Goal: Transaction & Acquisition: Purchase product/service

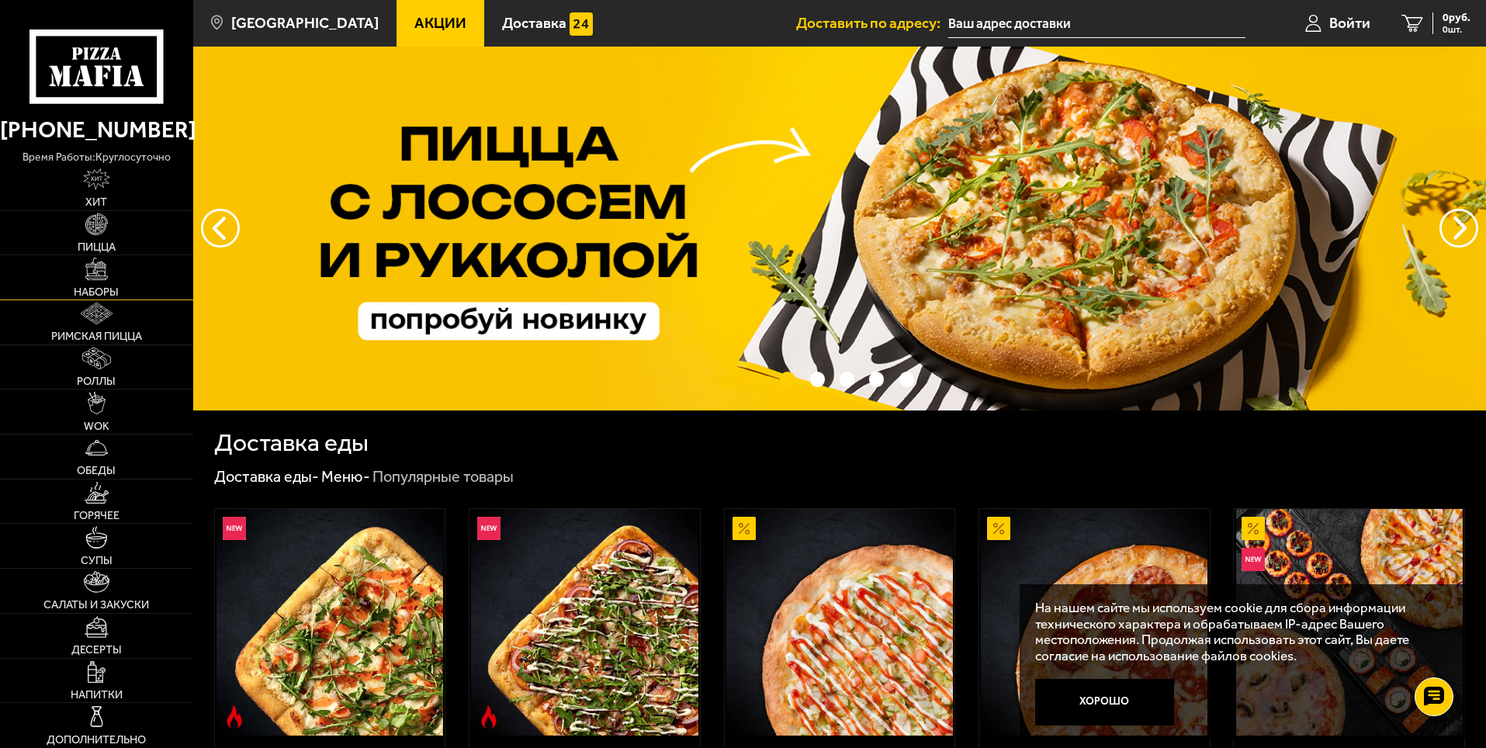
click at [117, 283] on link "Наборы" at bounding box center [96, 277] width 193 height 44
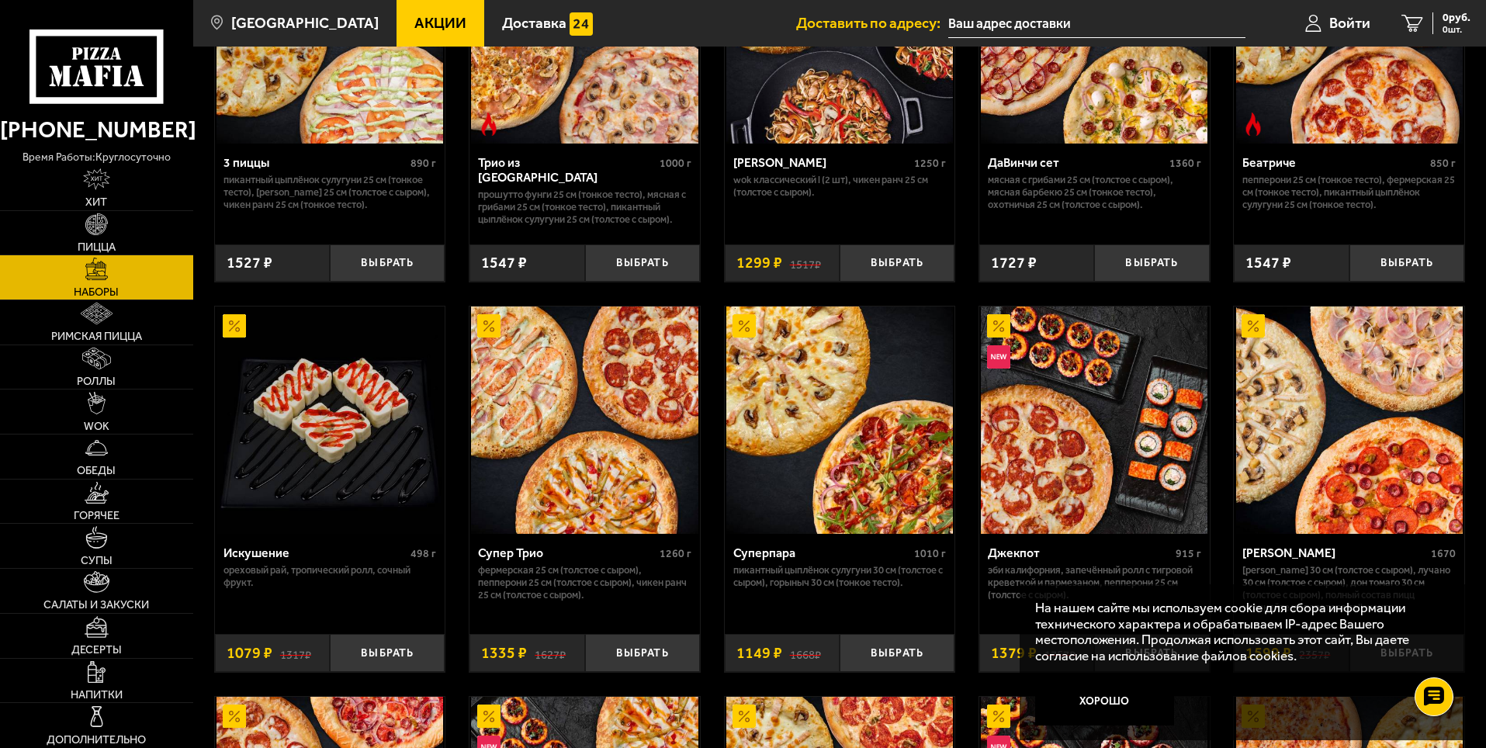
scroll to position [466, 0]
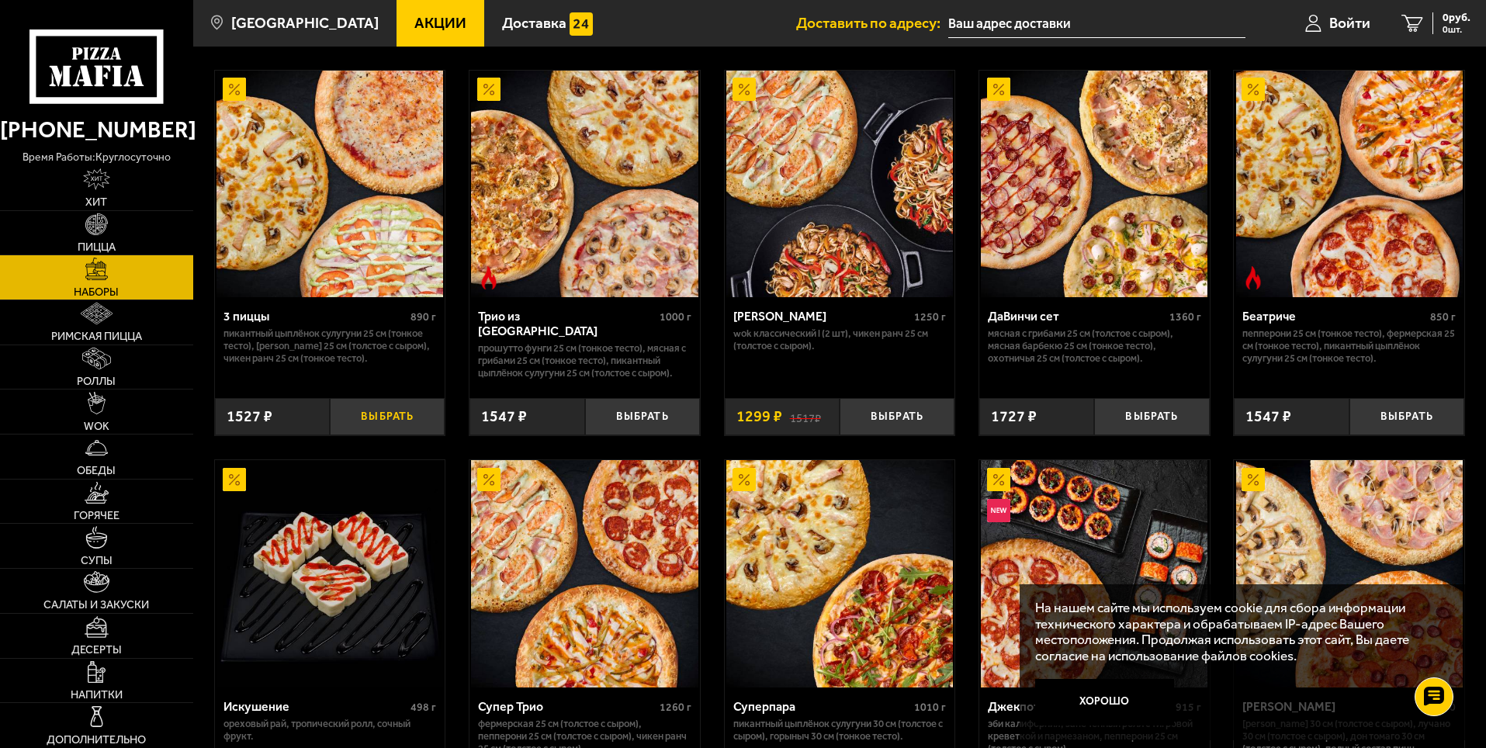
click at [401, 434] on button "Выбрать" at bounding box center [387, 417] width 115 height 38
click at [345, 407] on button "−" at bounding box center [349, 417] width 38 height 38
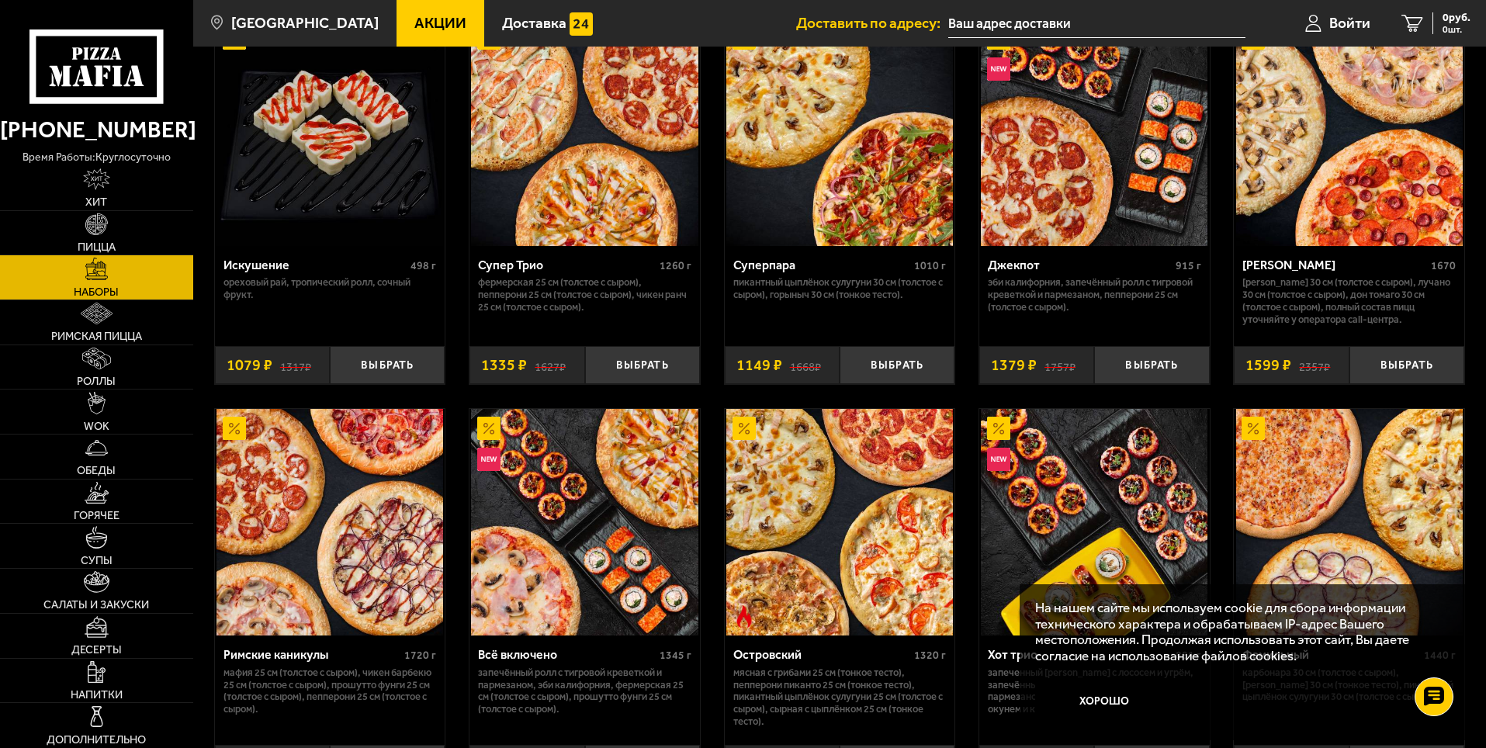
scroll to position [931, 0]
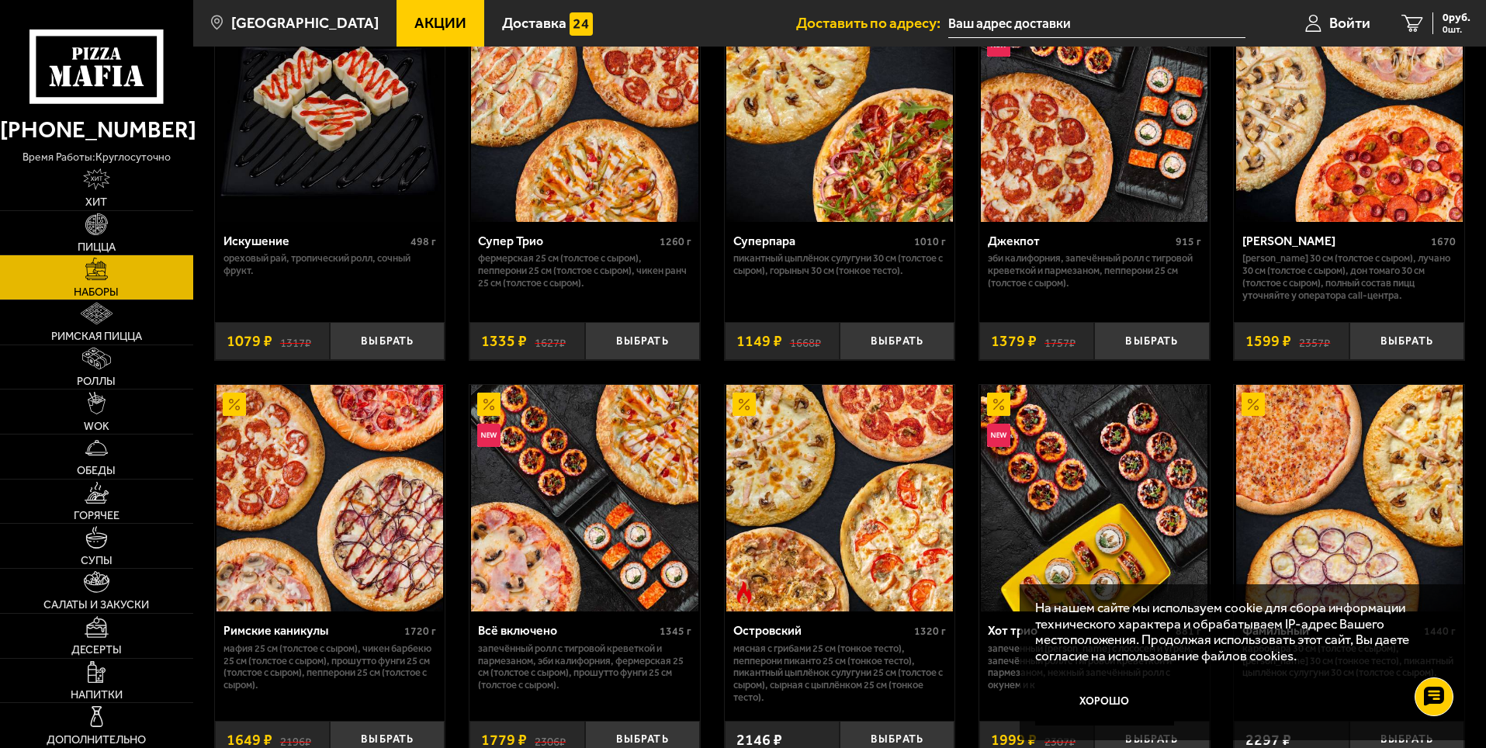
click at [427, 450] on img at bounding box center [330, 498] width 227 height 227
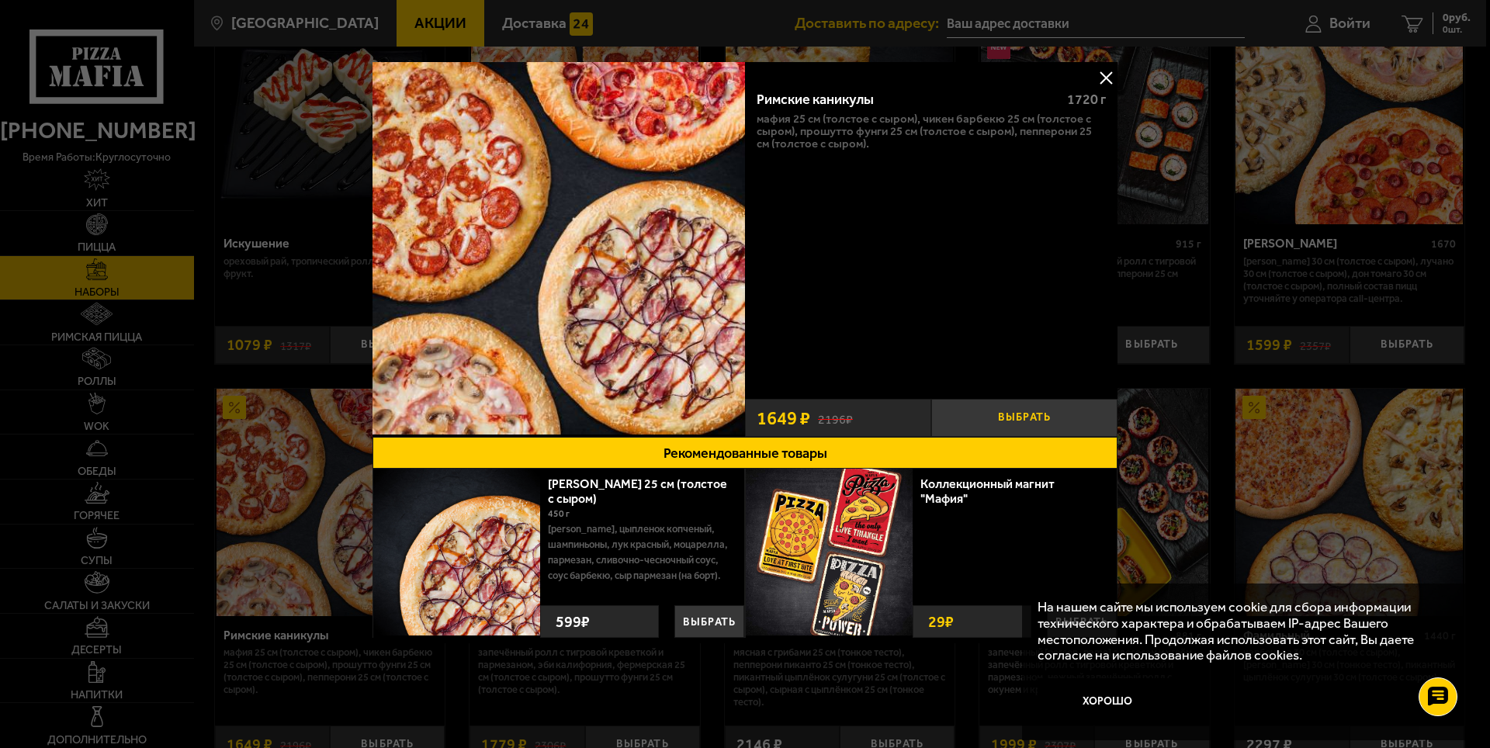
click at [1002, 424] on button "Выбрать" at bounding box center [1024, 418] width 186 height 38
click at [1283, 291] on div at bounding box center [745, 374] width 1490 height 748
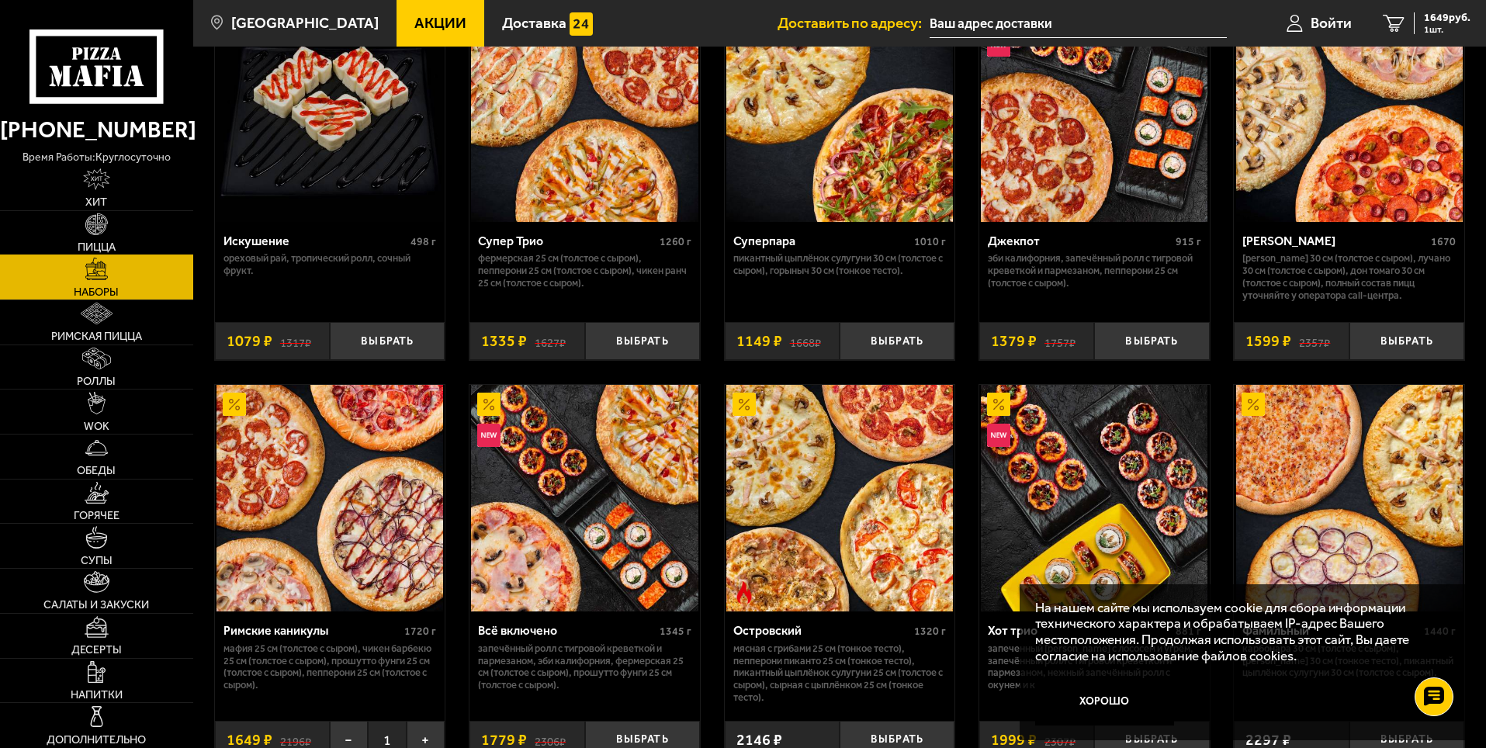
click at [83, 225] on link "Пицца" at bounding box center [96, 233] width 193 height 44
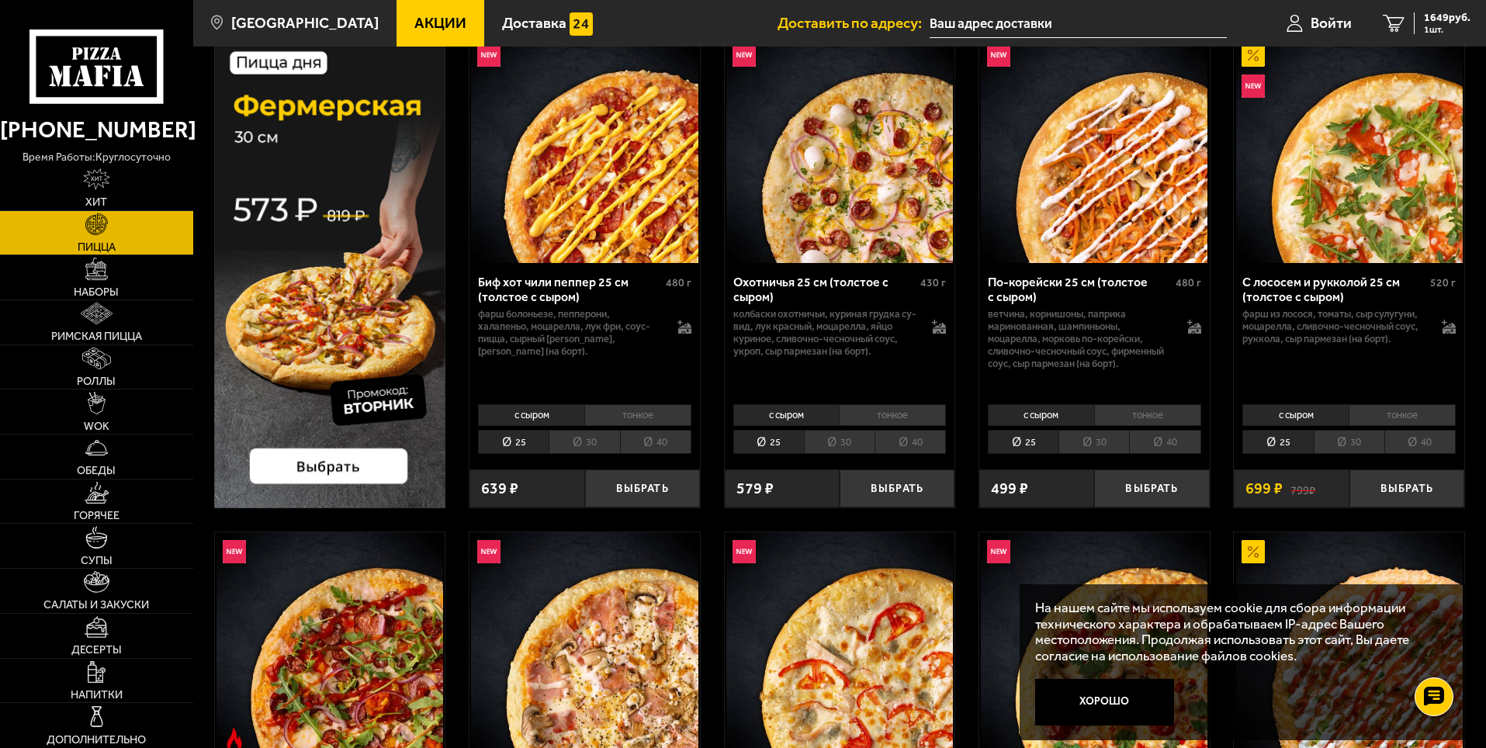
scroll to position [155, 0]
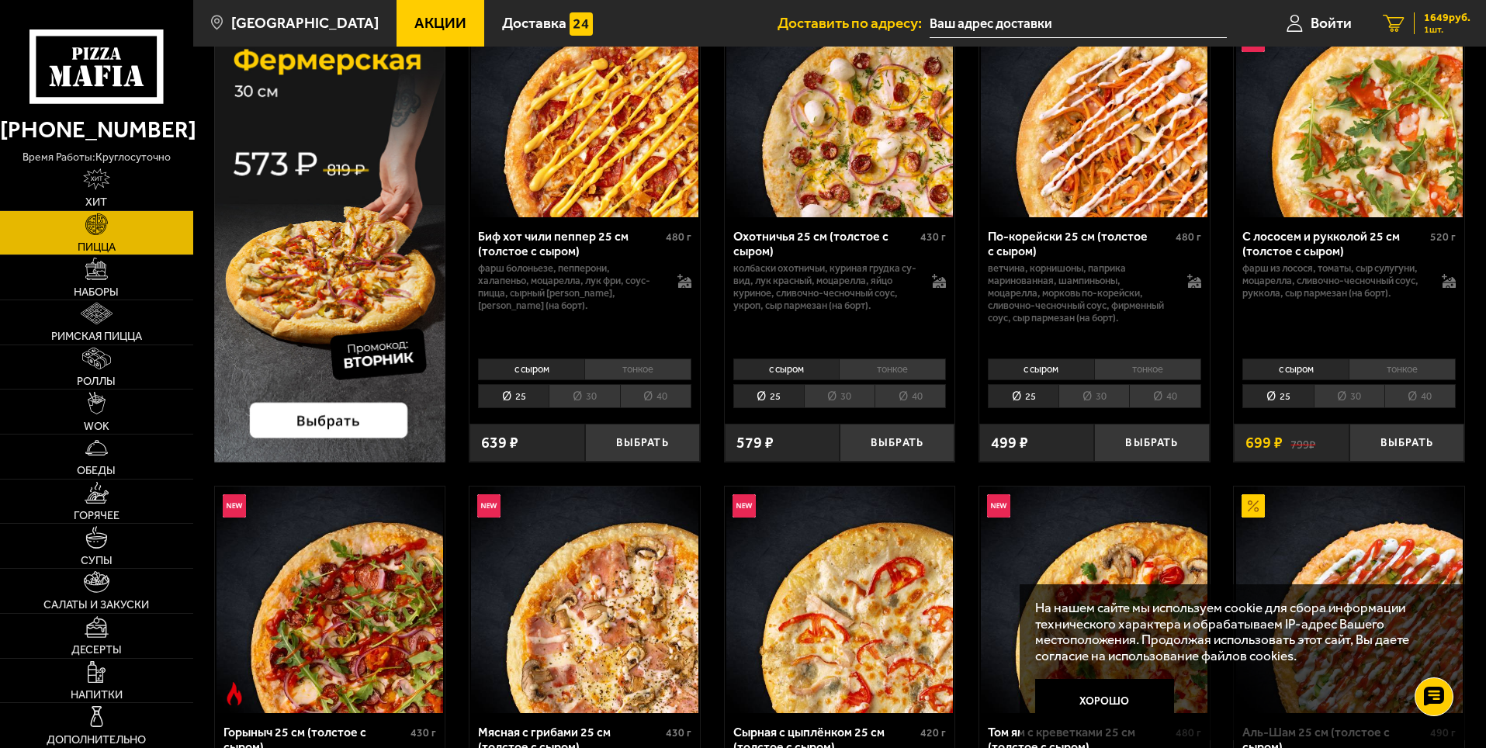
click at [1458, 36] on link "1 1649 руб. 1 шт." at bounding box center [1427, 23] width 119 height 47
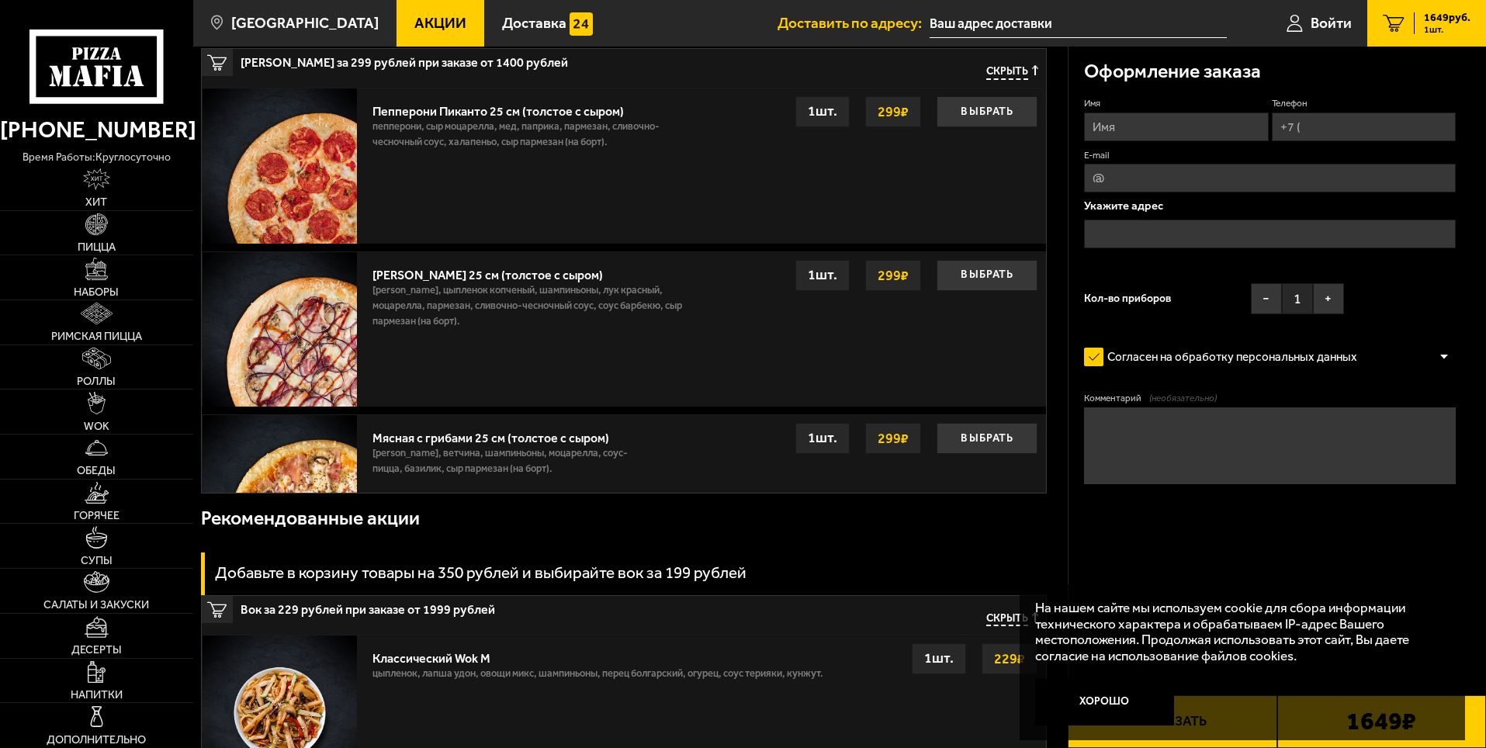
scroll to position [310, 0]
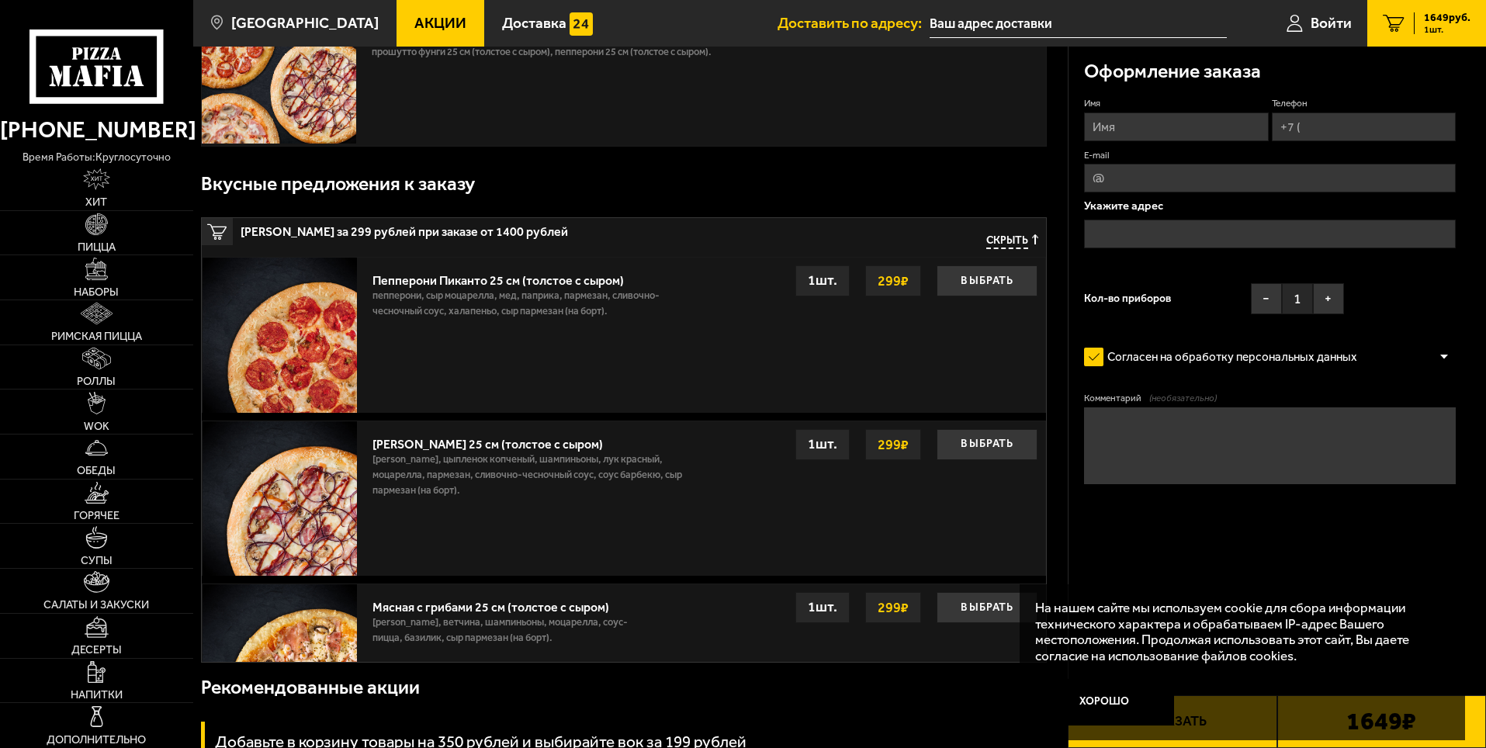
click at [987, 244] on span "Скрыть" at bounding box center [1008, 241] width 42 height 15
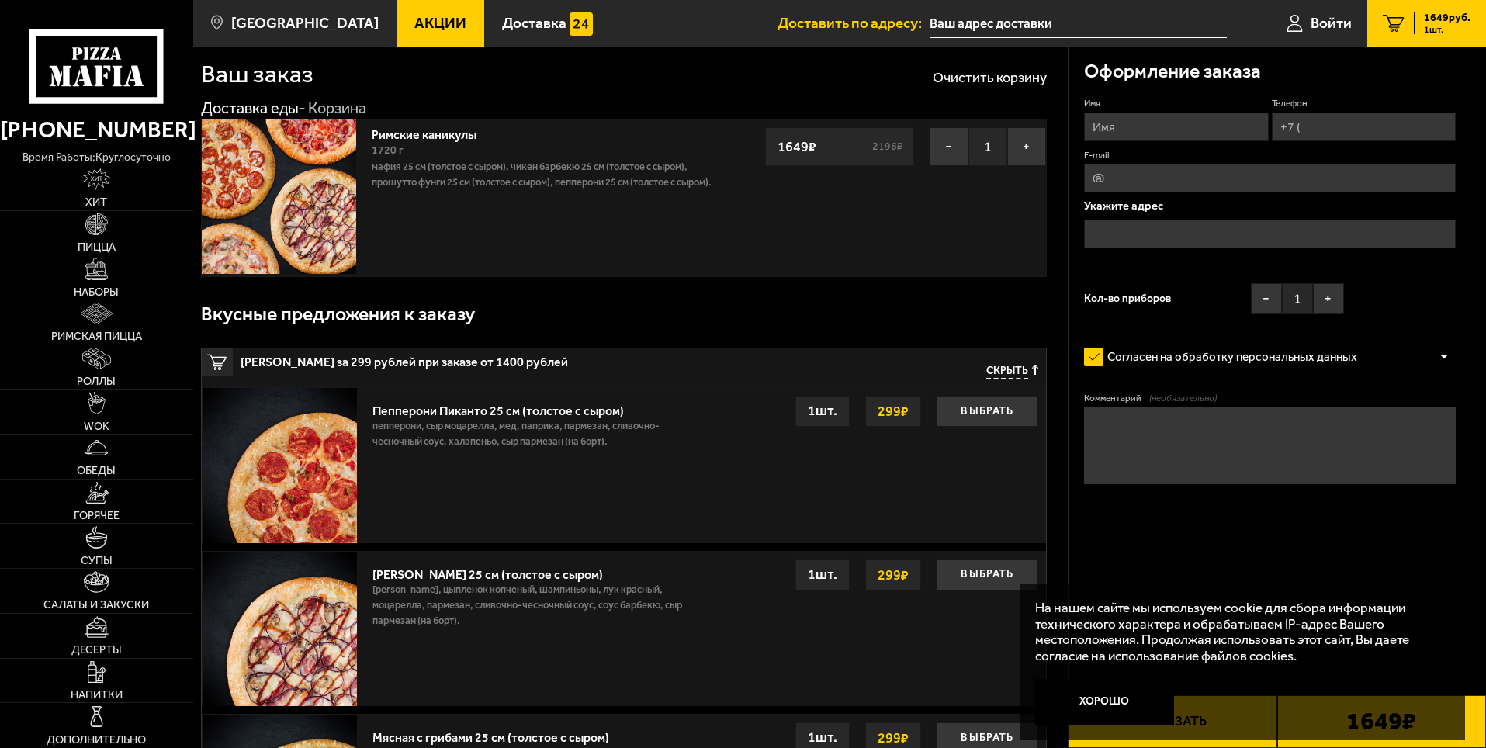
scroll to position [0, 0]
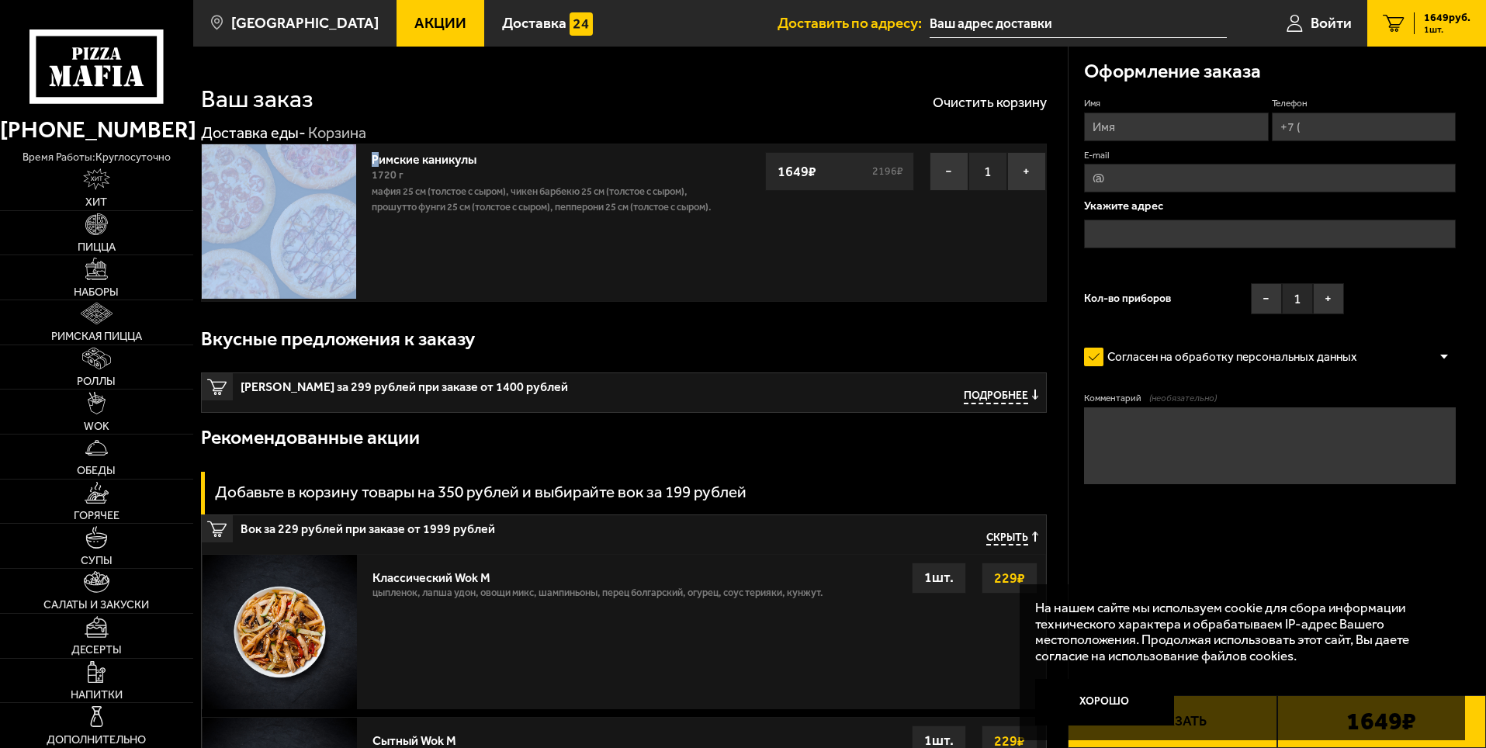
drag, startPoint x: 380, startPoint y: 147, endPoint x: 466, endPoint y: 143, distance: 85.5
click at [609, 140] on div "Доставка еды - Корзина" at bounding box center [614, 133] width 826 height 20
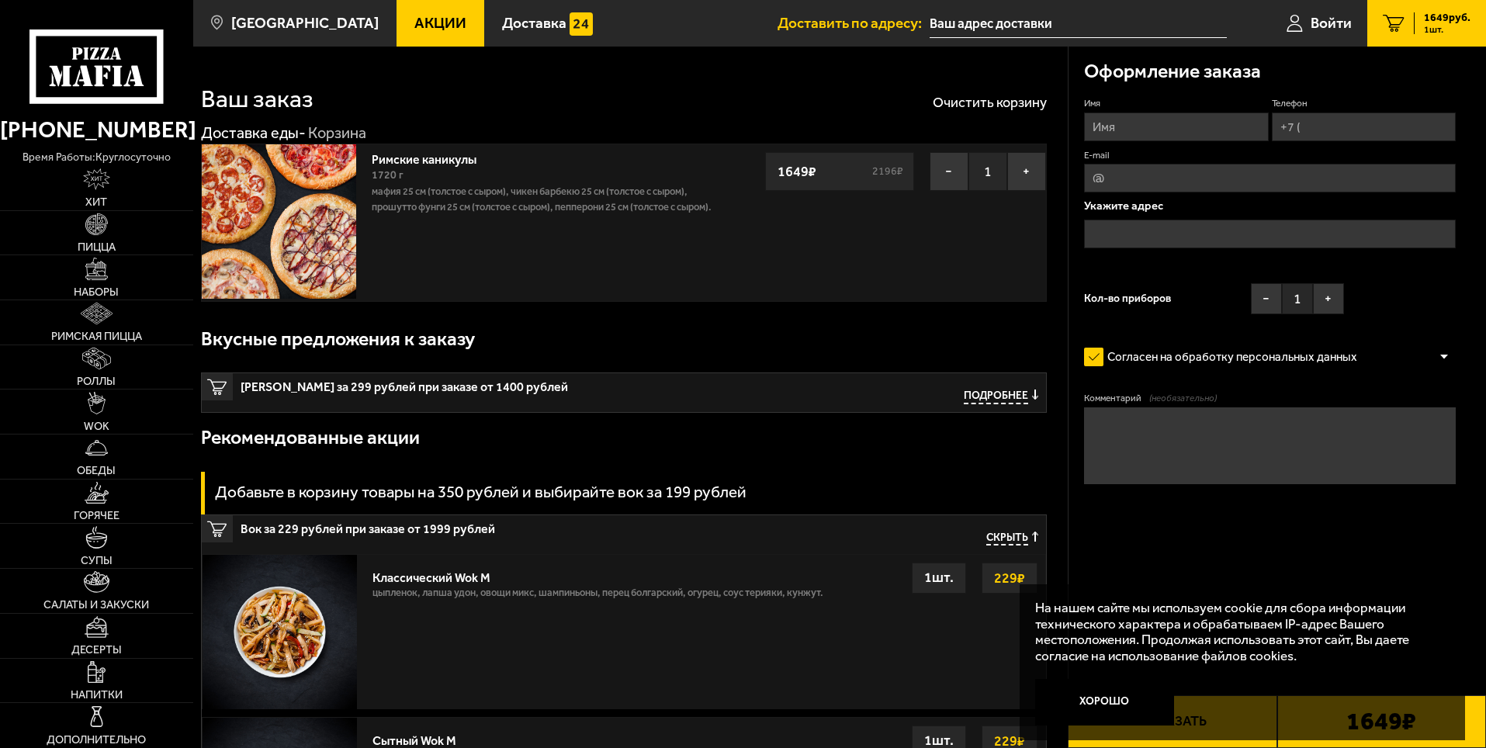
click at [952, 173] on button "−" at bounding box center [949, 171] width 39 height 39
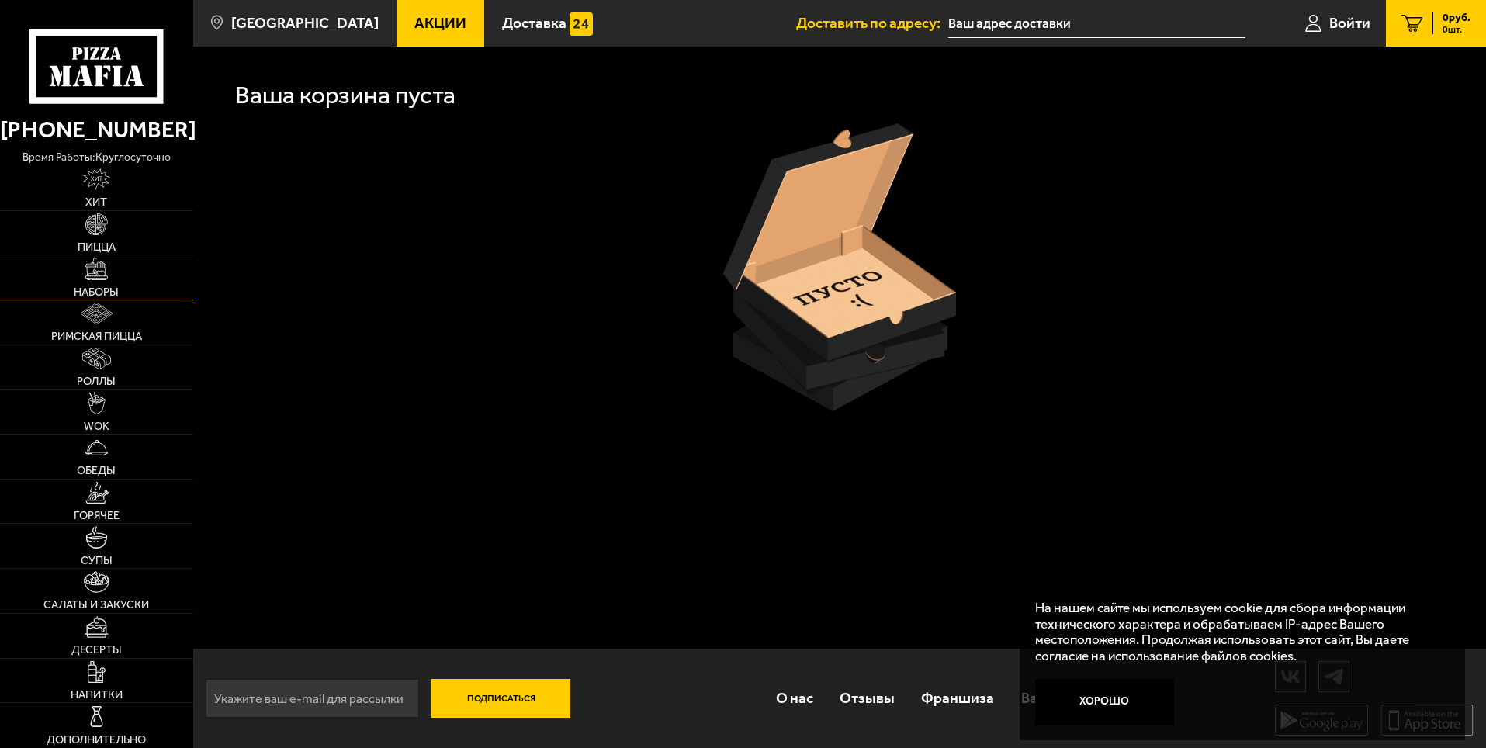
click at [123, 292] on link "Наборы" at bounding box center [96, 277] width 193 height 44
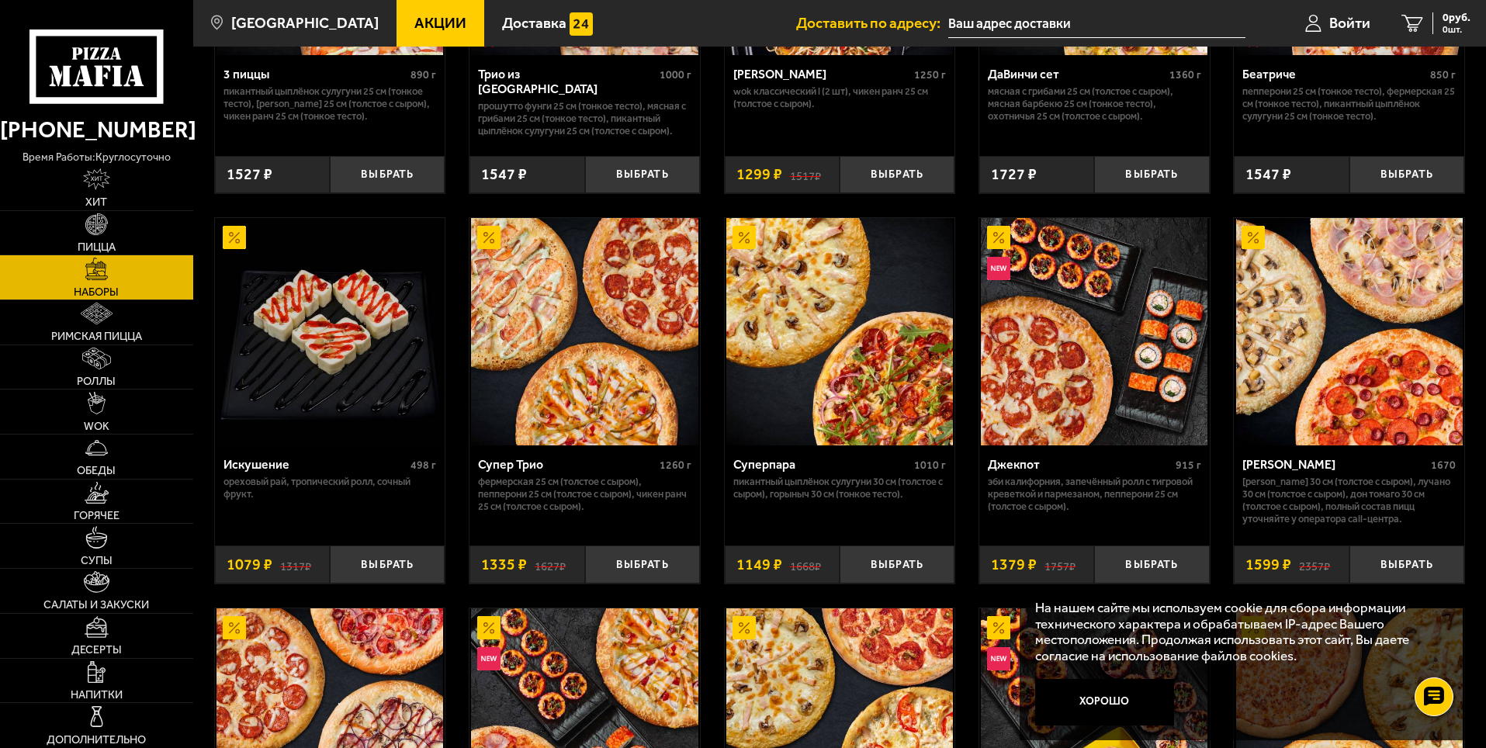
scroll to position [699, 0]
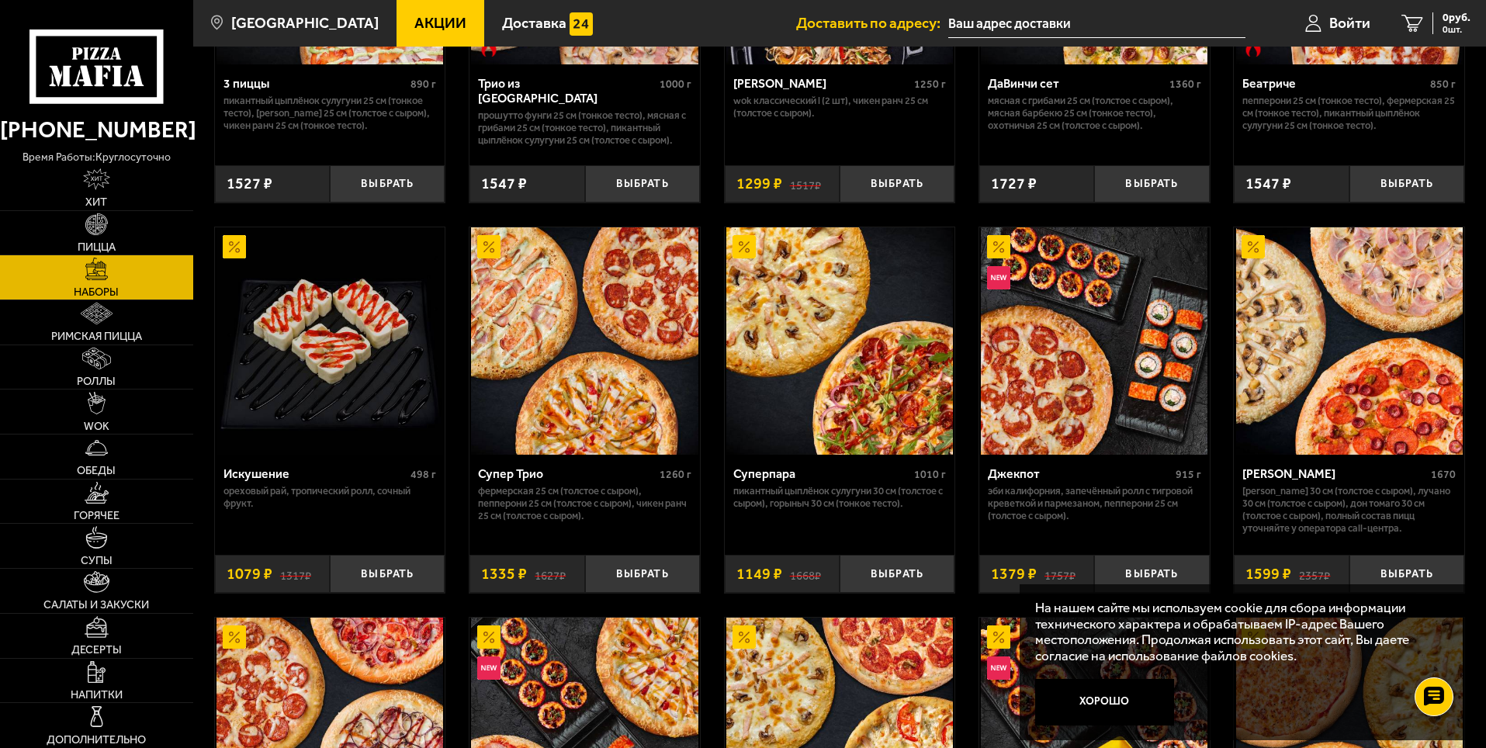
click at [1398, 411] on img at bounding box center [1349, 340] width 227 height 227
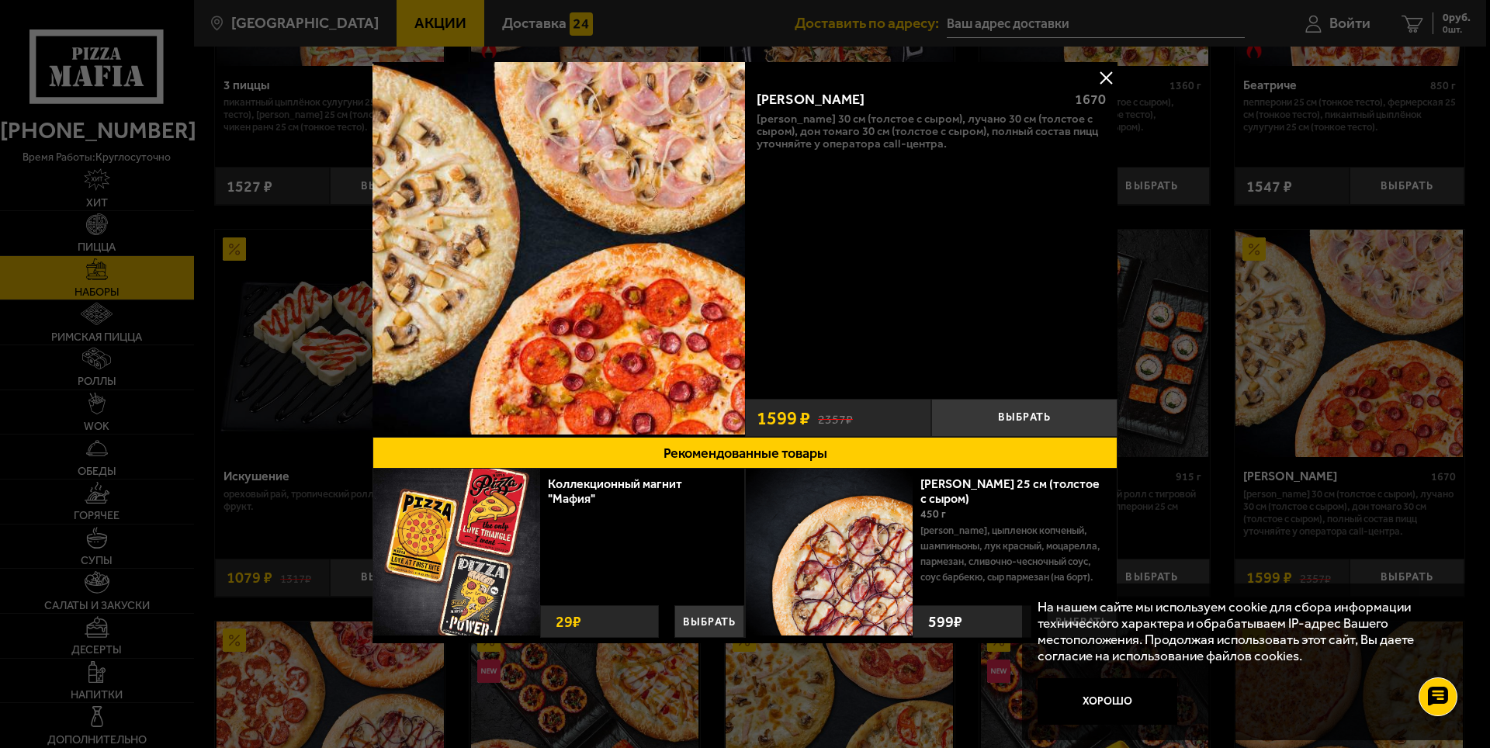
click at [1188, 174] on div at bounding box center [745, 374] width 1490 height 748
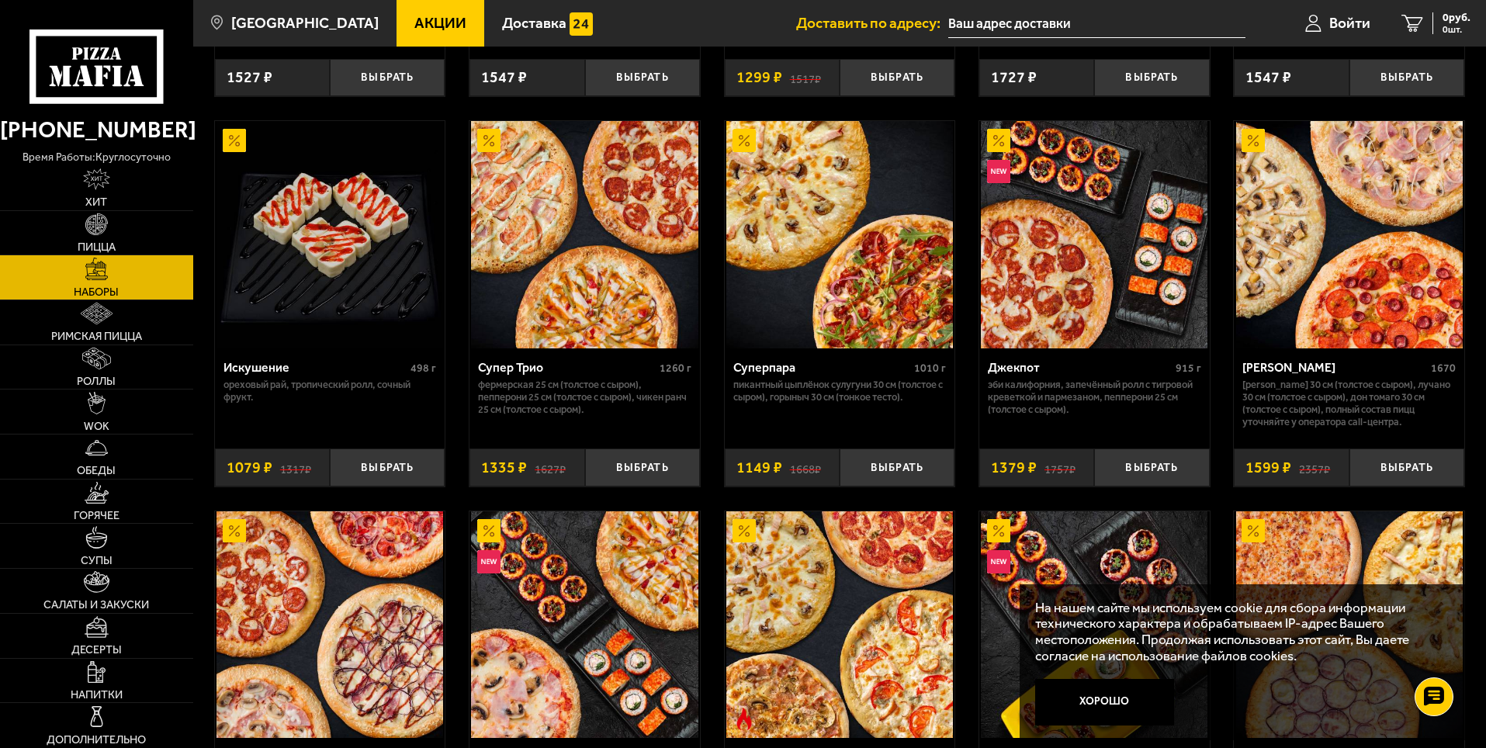
scroll to position [776, 0]
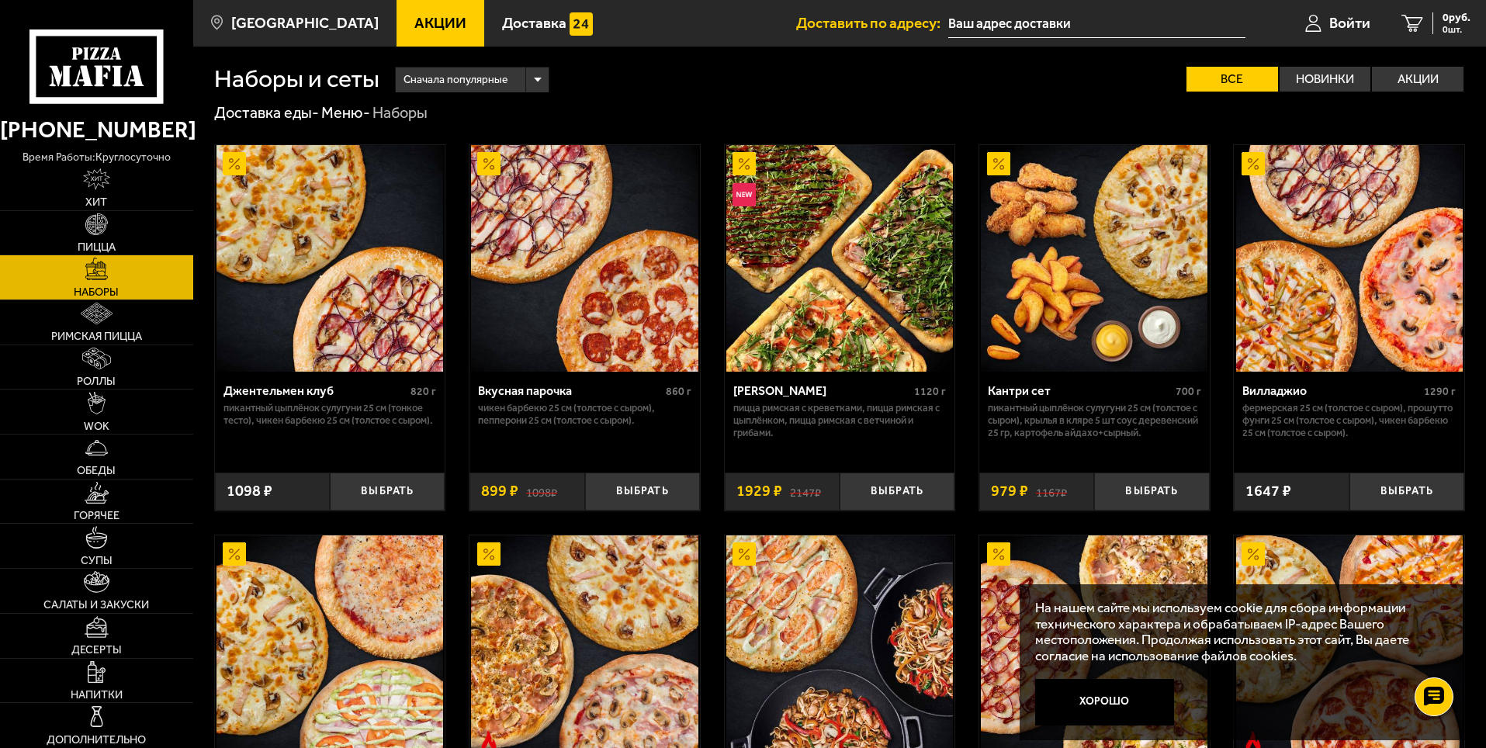
scroll to position [0, 0]
click at [891, 486] on button "Выбрать" at bounding box center [897, 492] width 115 height 38
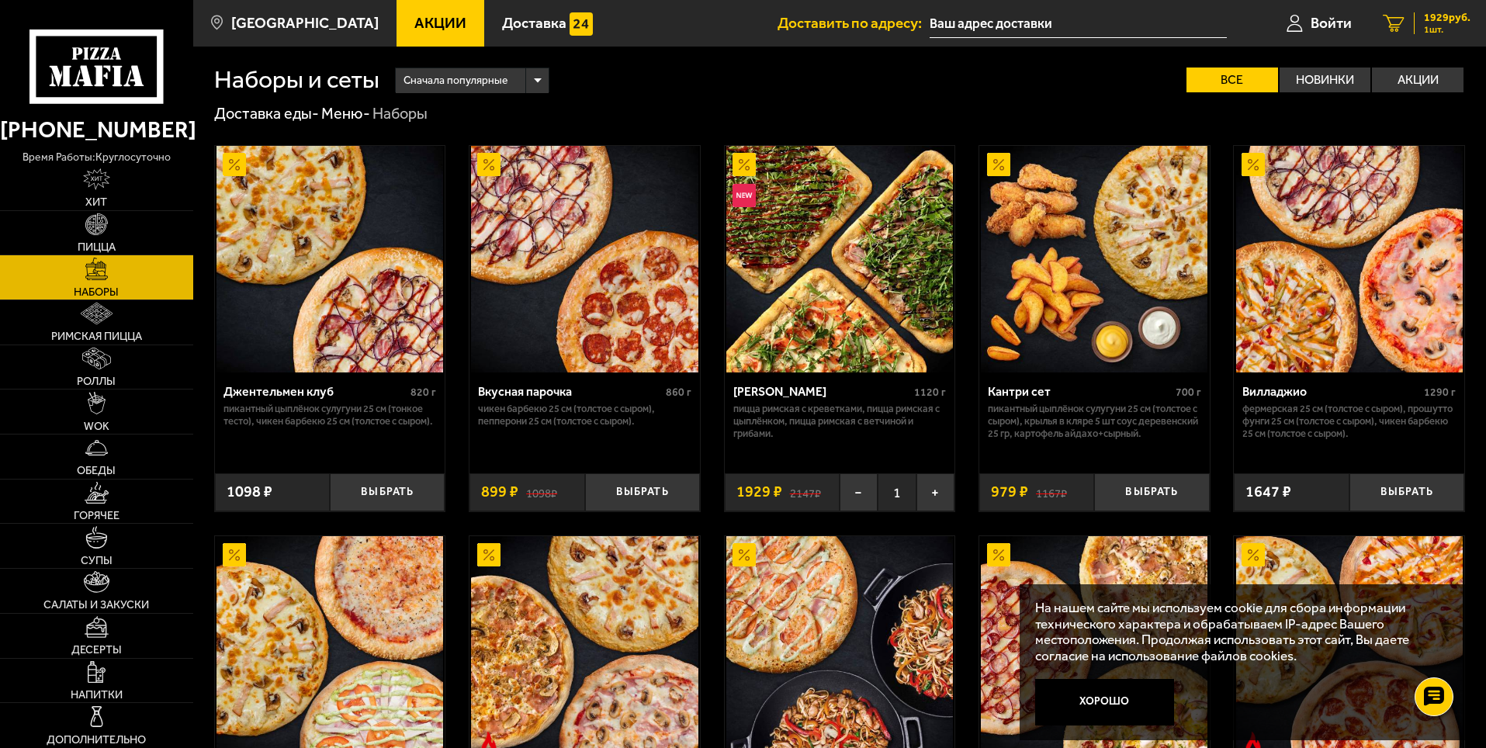
click at [1425, 25] on span "1 шт." at bounding box center [1447, 29] width 47 height 9
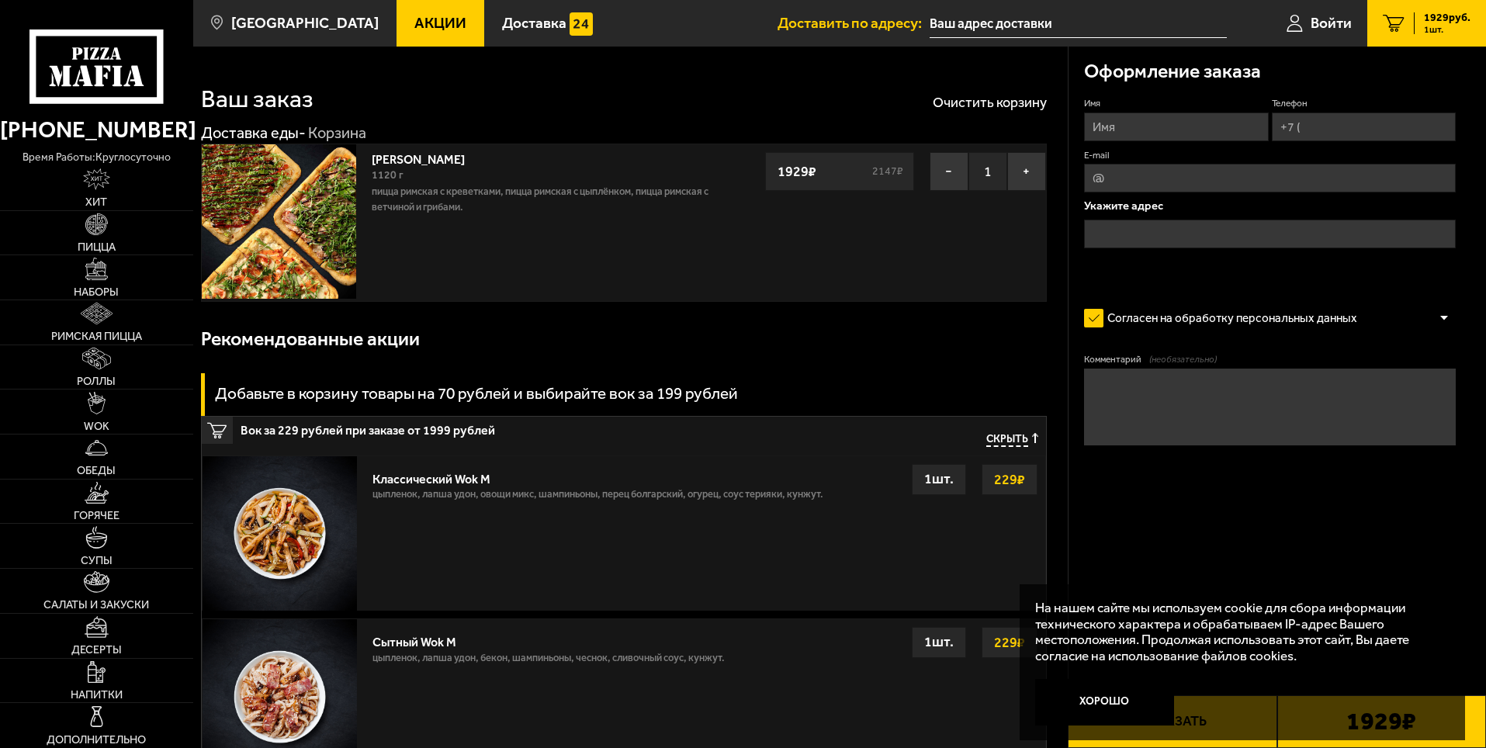
click at [1181, 128] on input "Имя" at bounding box center [1176, 127] width 184 height 29
drag, startPoint x: 1152, startPoint y: 85, endPoint x: 1144, endPoint y: 127, distance: 43.4
click at [1152, 92] on div "Оформление заказа" at bounding box center [1270, 72] width 372 height 50
click at [1143, 129] on input "Имя" at bounding box center [1176, 127] width 184 height 29
type input "Ахмет"
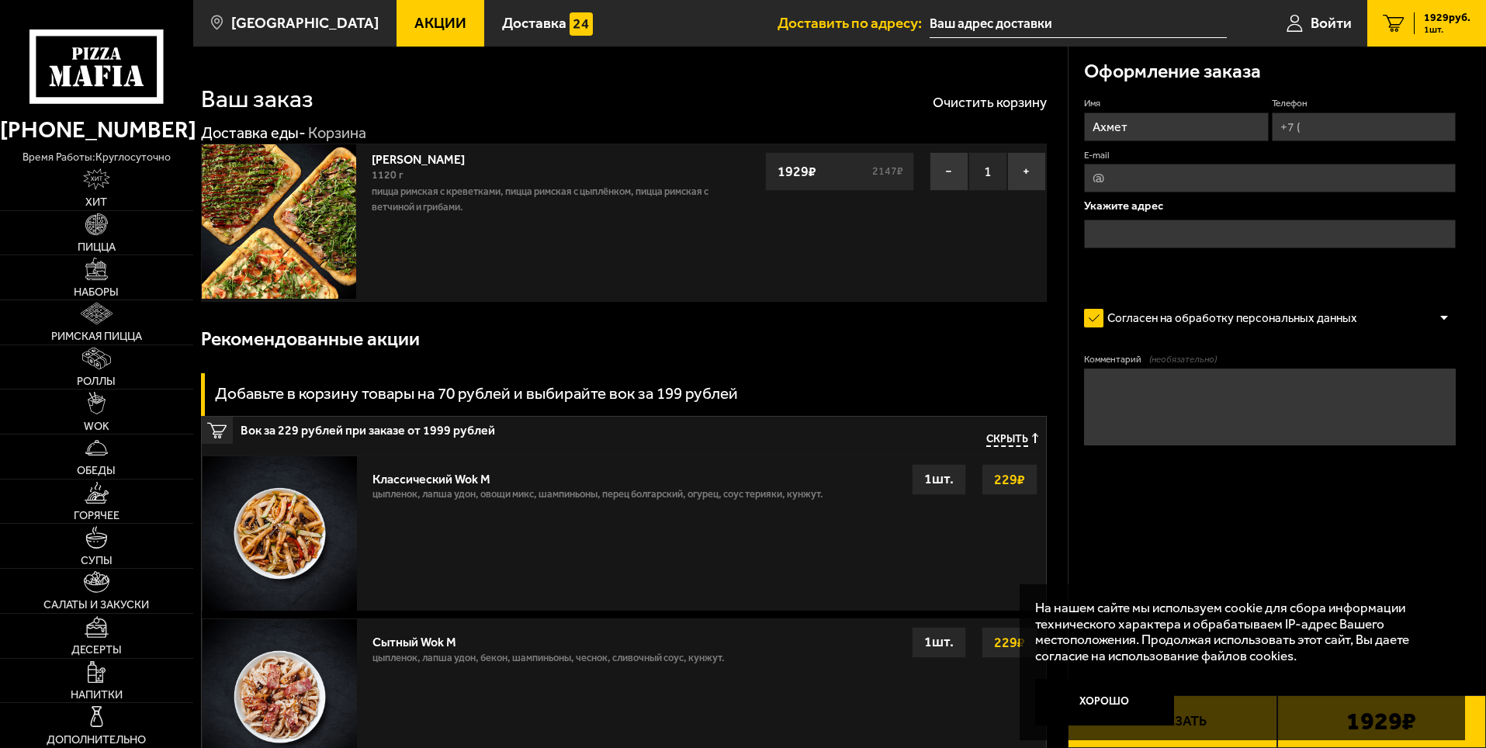
click at [1375, 116] on input "Телефон" at bounding box center [1364, 127] width 184 height 29
type input "[PHONE_NUMBER]"
type input "[EMAIL_ADDRESS][DOMAIN_NAME]"
type input "[PHONE_NUMBER]"
click at [1393, 99] on span "Применить скидку" at bounding box center [1403, 103] width 78 height 13
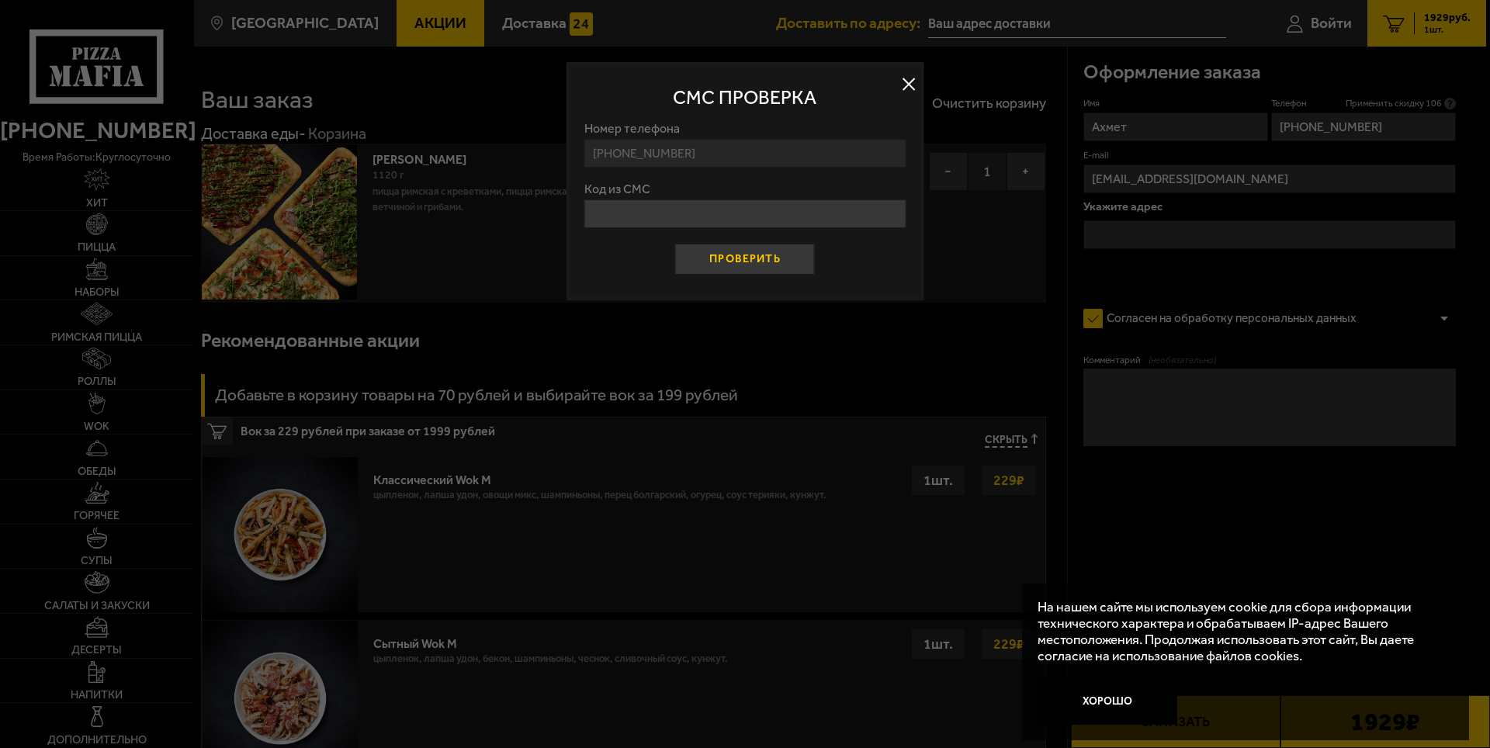
click at [726, 259] on button "Проверить" at bounding box center [745, 259] width 140 height 31
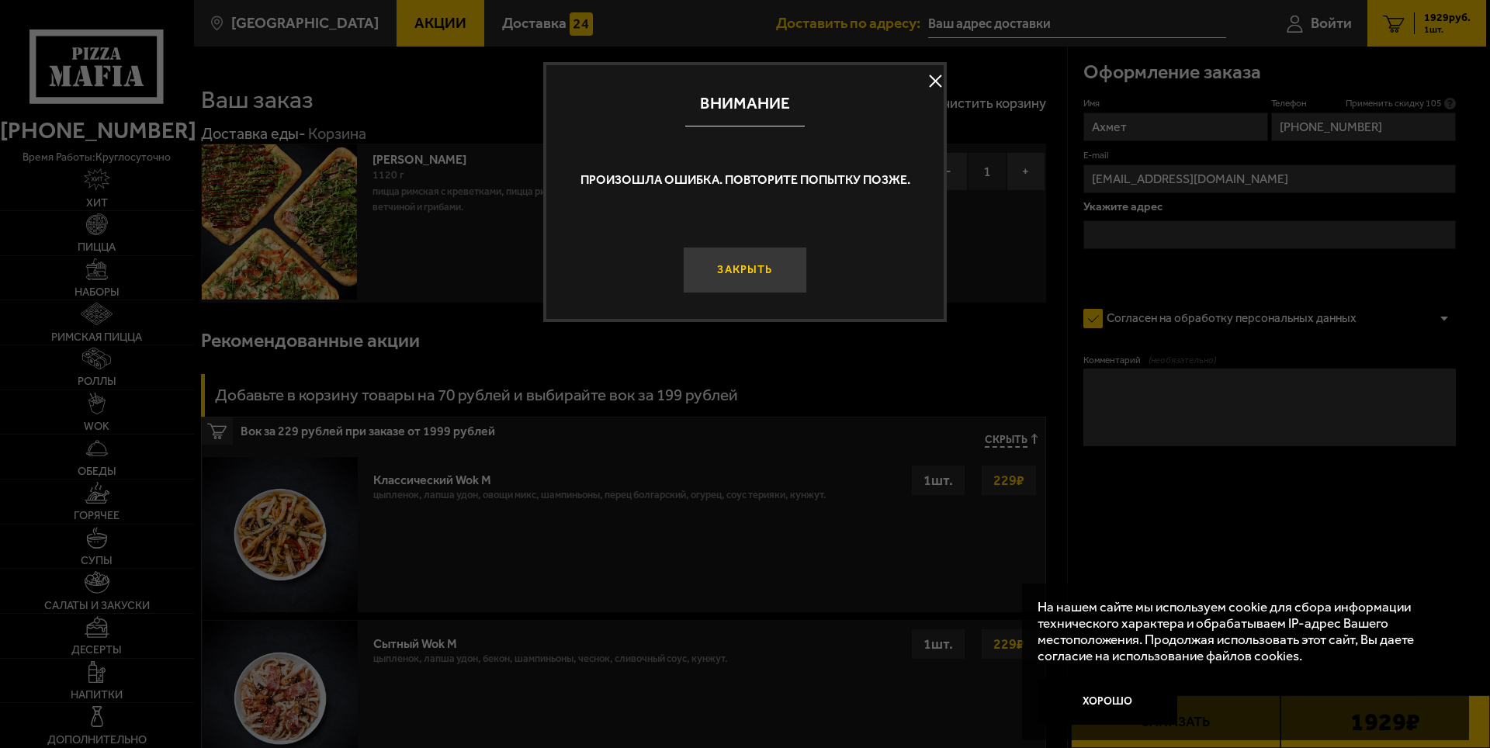
click at [732, 253] on button "Закрыть" at bounding box center [745, 270] width 124 height 47
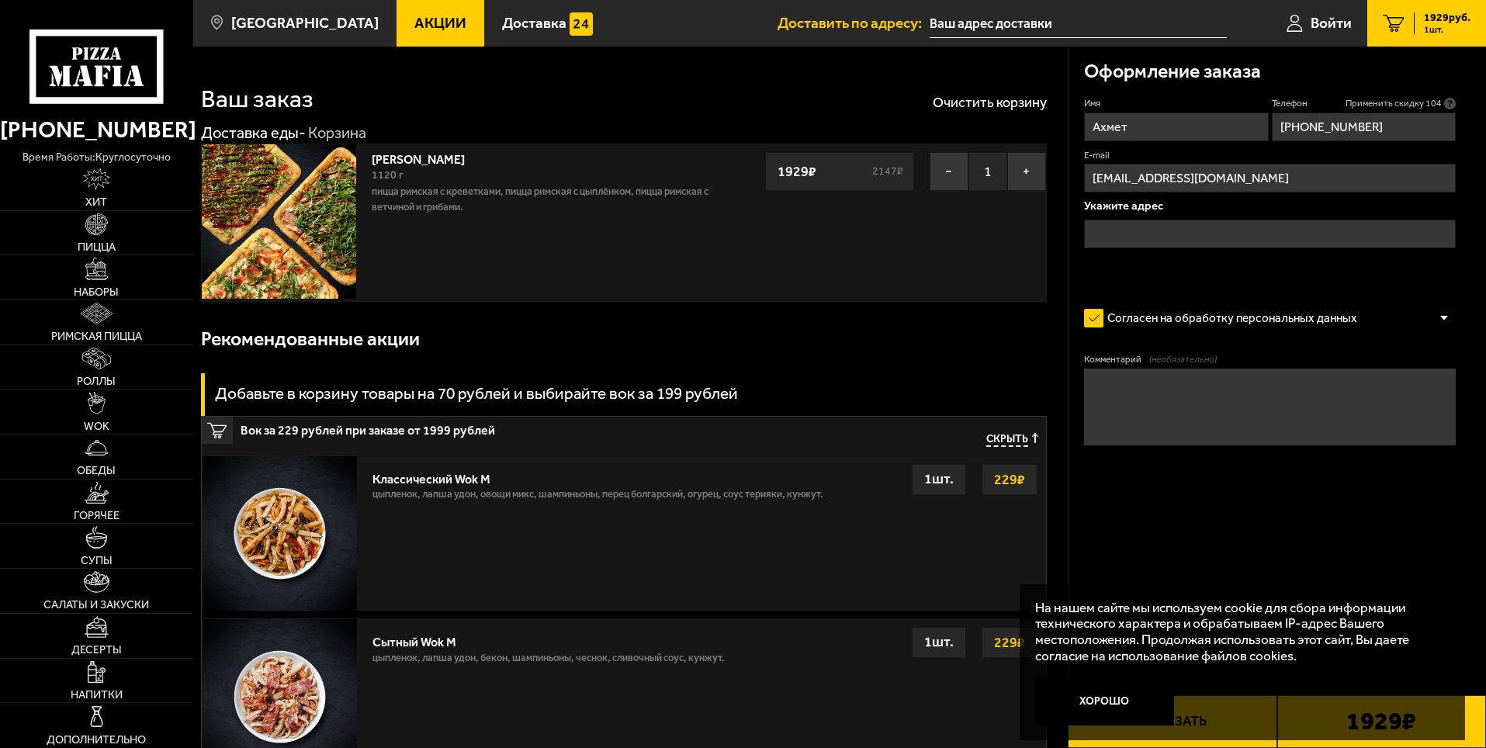
click at [1372, 105] on span "Применить скидку 104" at bounding box center [1394, 103] width 96 height 13
drag, startPoint x: 1406, startPoint y: 102, endPoint x: 1432, endPoint y: 100, distance: 25.7
click at [1428, 102] on span "Применить скидку 103" at bounding box center [1394, 103] width 96 height 13
click at [1259, 232] on input "text" at bounding box center [1270, 234] width 372 height 29
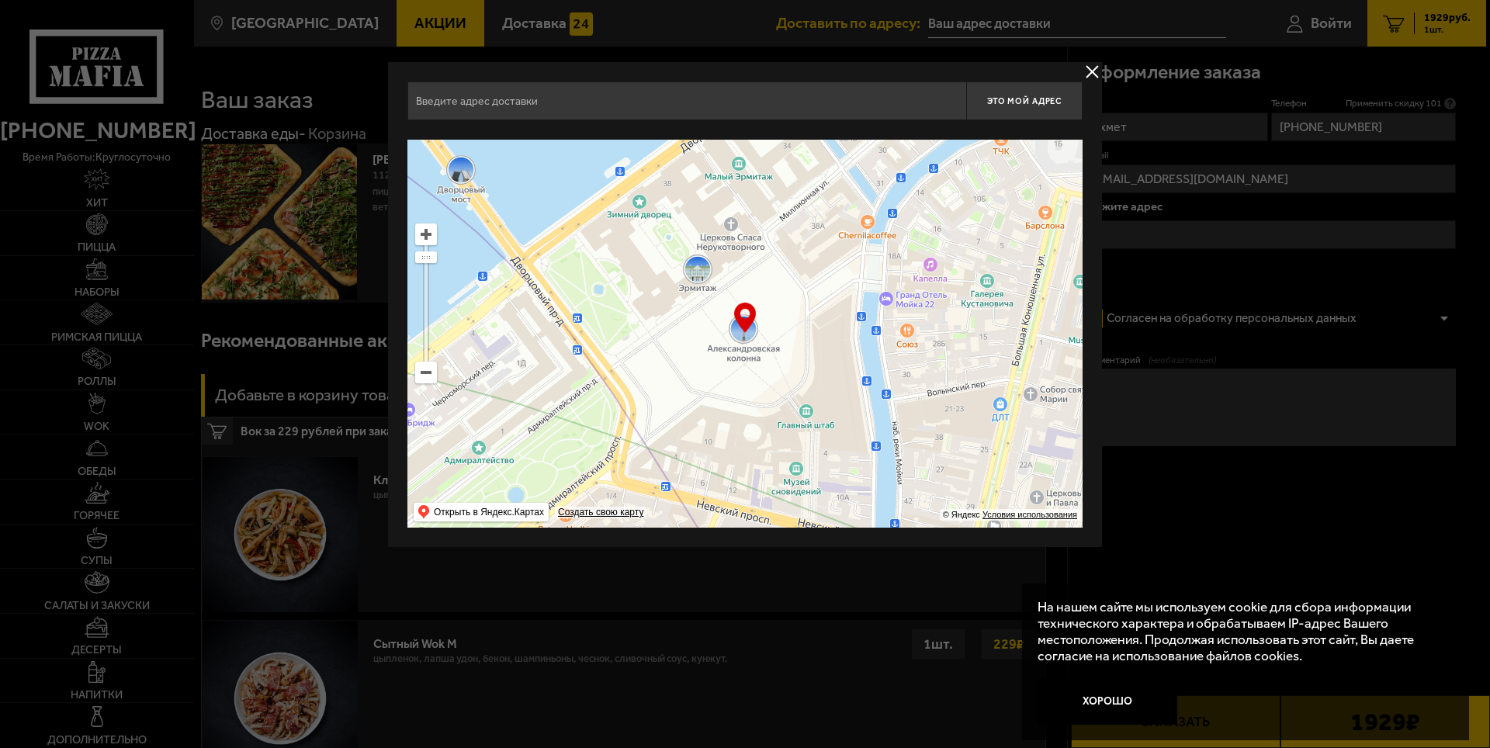
click at [726, 116] on input "text" at bounding box center [686, 100] width 559 height 39
type input "п"
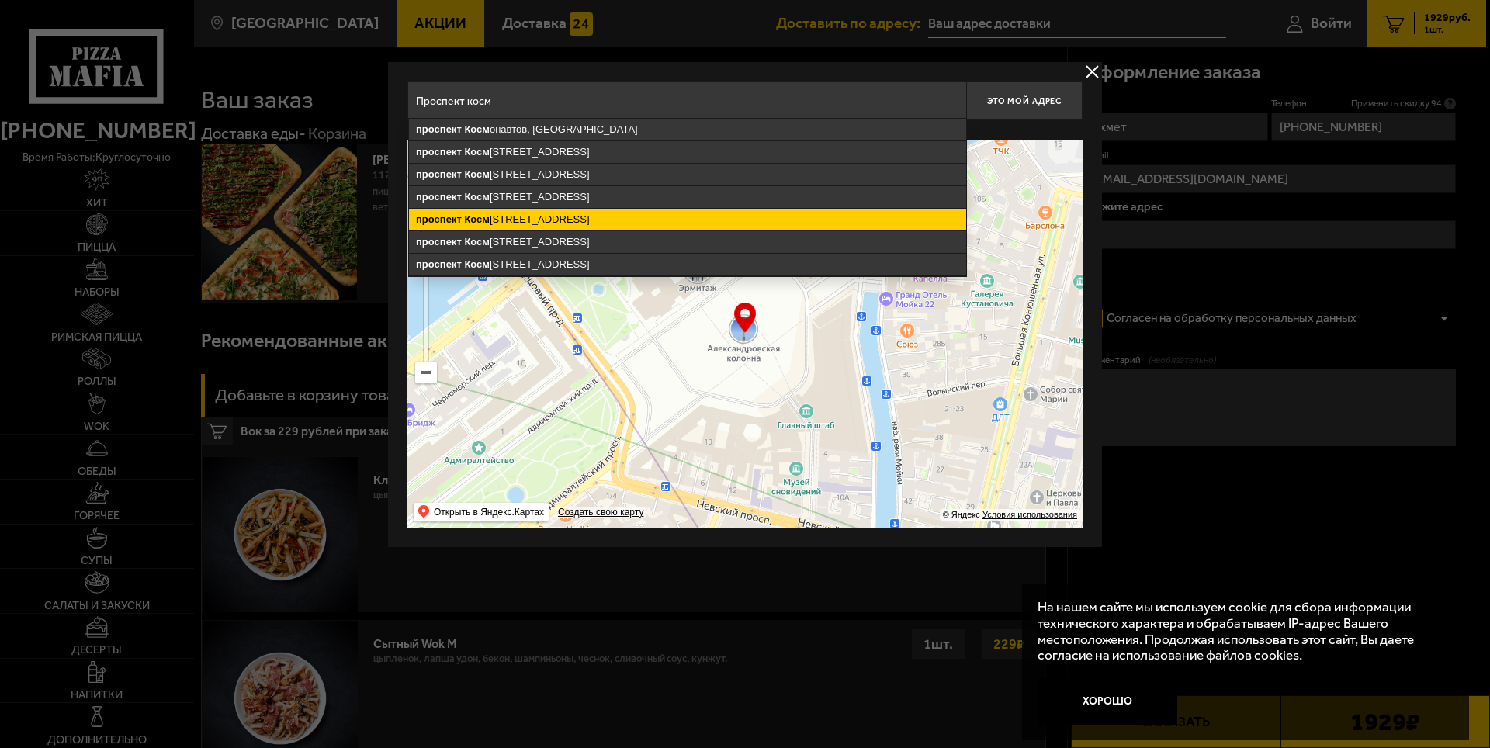
click at [564, 217] on ymaps "[STREET_ADDRESS]" at bounding box center [687, 220] width 557 height 22
type input "[STREET_ADDRESS]"
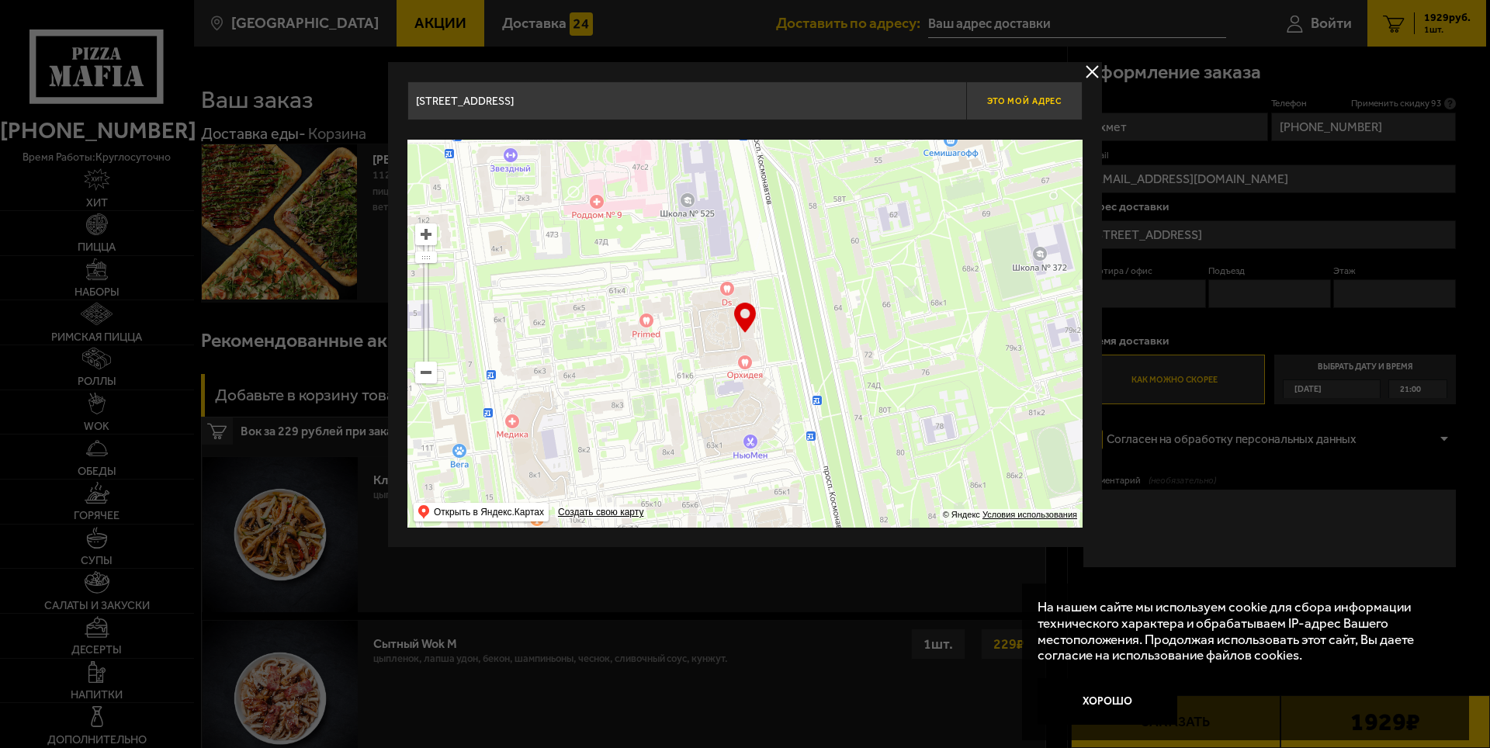
click at [1004, 92] on button "Это мой адрес" at bounding box center [1024, 100] width 116 height 39
type input "[STREET_ADDRESS]"
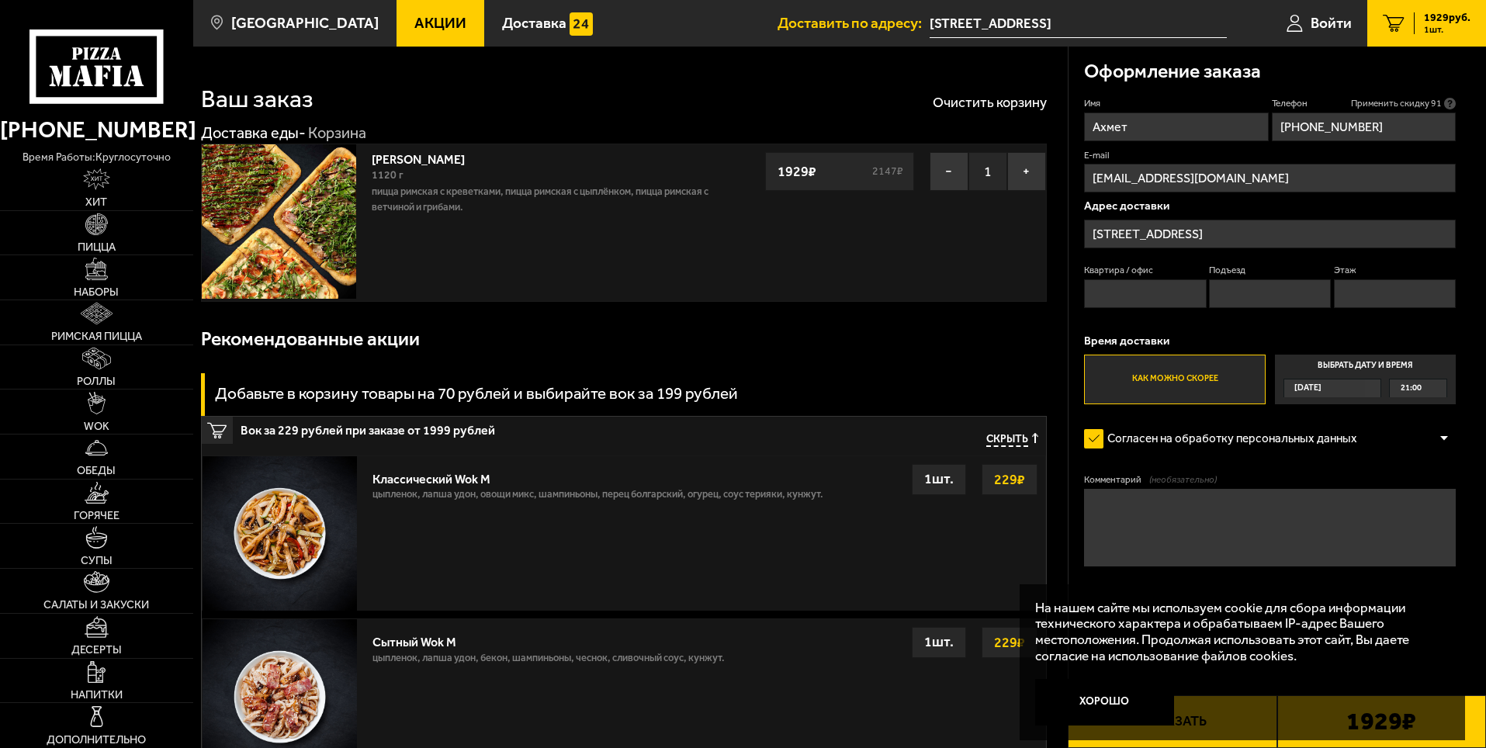
click at [1147, 287] on input "Квартира / офис" at bounding box center [1145, 293] width 122 height 29
type input "614"
click at [1229, 293] on input "Подъезд" at bounding box center [1270, 293] width 122 height 29
type input "5"
click at [1427, 294] on input "Этаж" at bounding box center [1395, 293] width 122 height 29
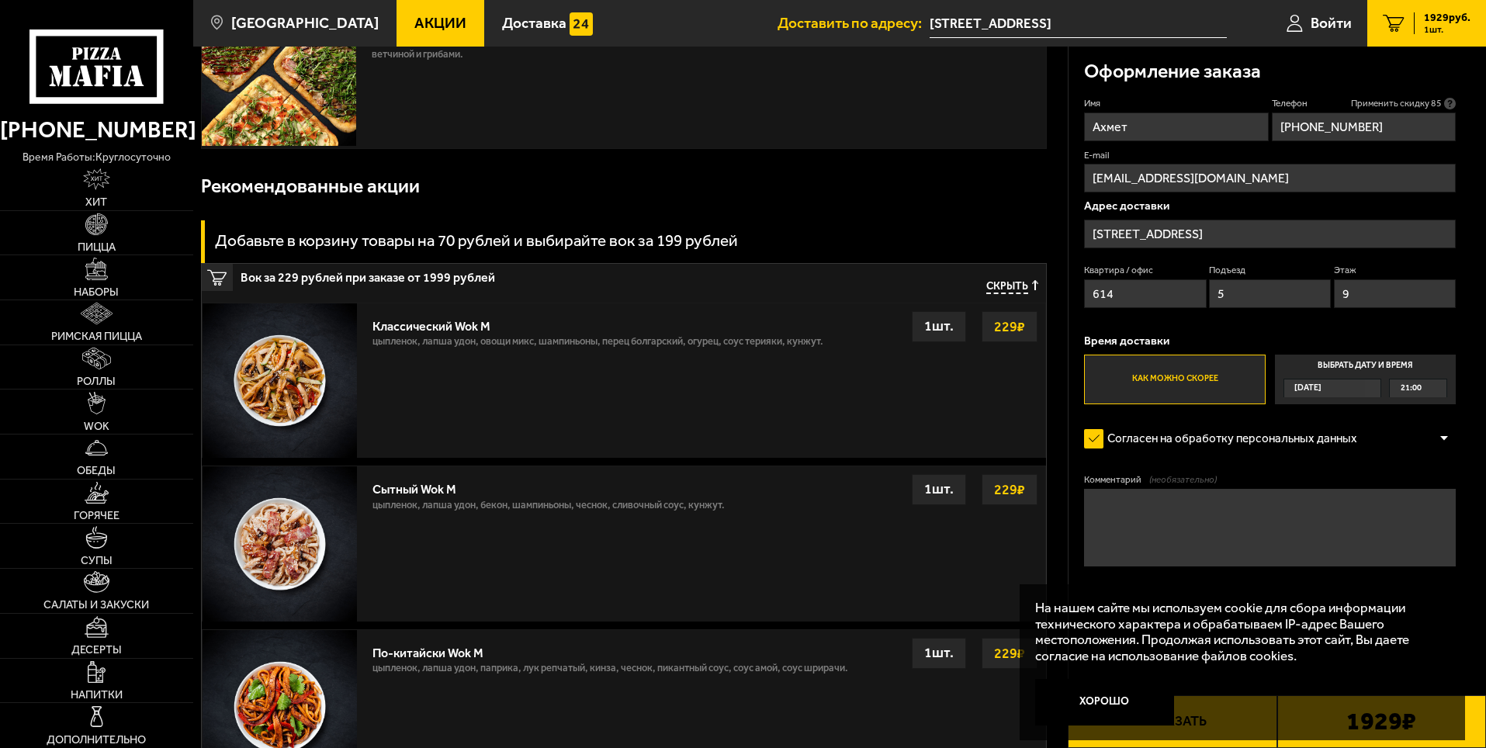
scroll to position [155, 0]
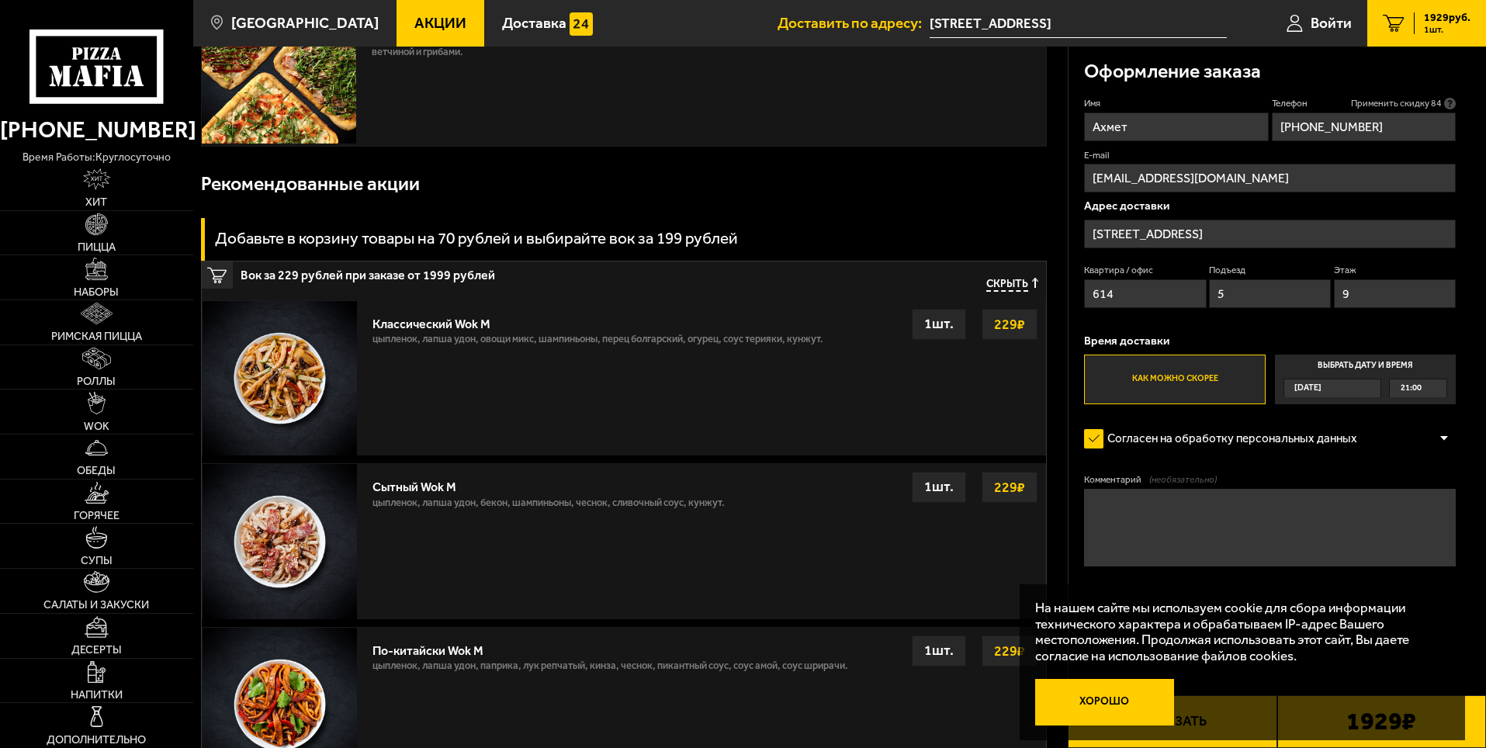
type input "9"
click at [1147, 697] on button "Хорошо" at bounding box center [1105, 702] width 140 height 47
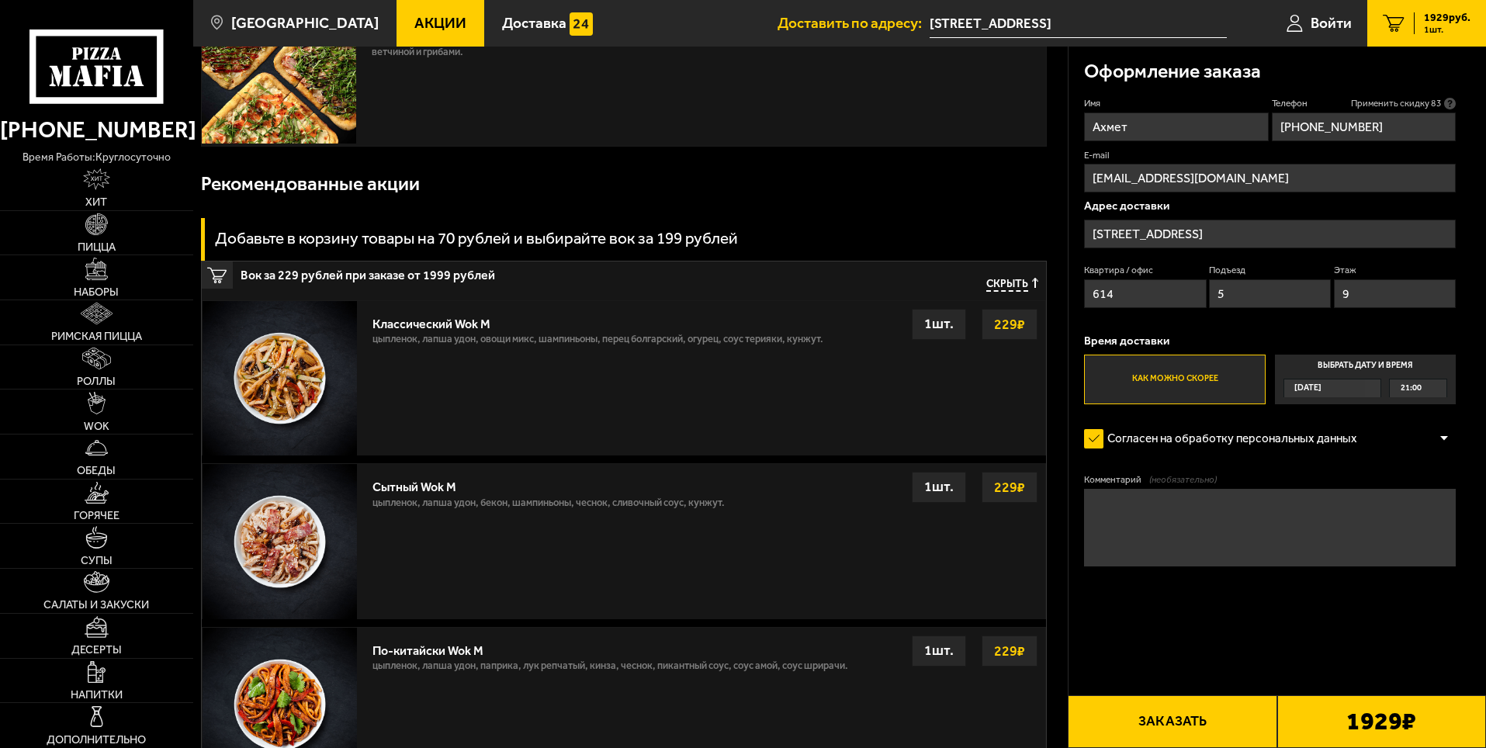
click at [1172, 710] on button "Заказать" at bounding box center [1172, 721] width 209 height 53
click at [1199, 718] on button "Заказать" at bounding box center [1172, 721] width 209 height 53
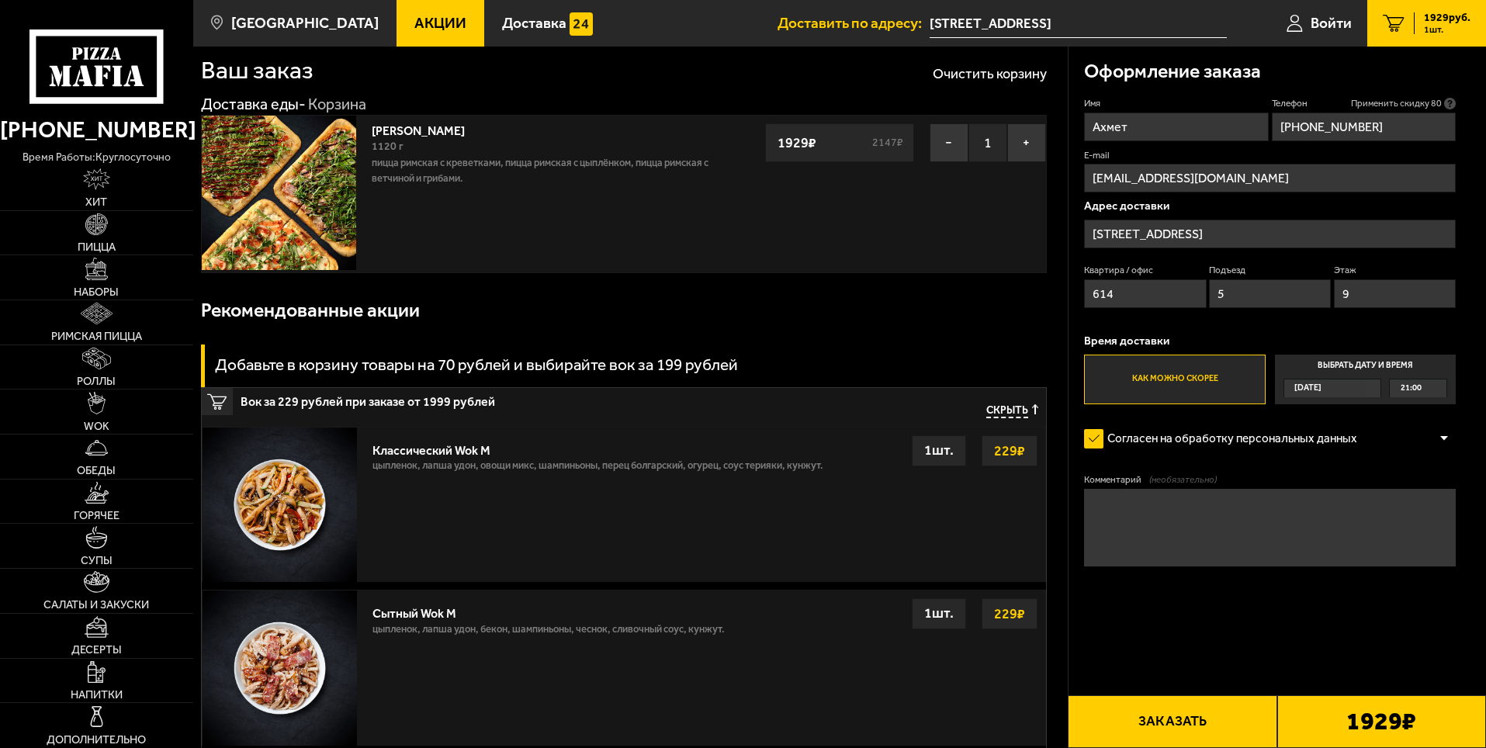
scroll to position [0, 0]
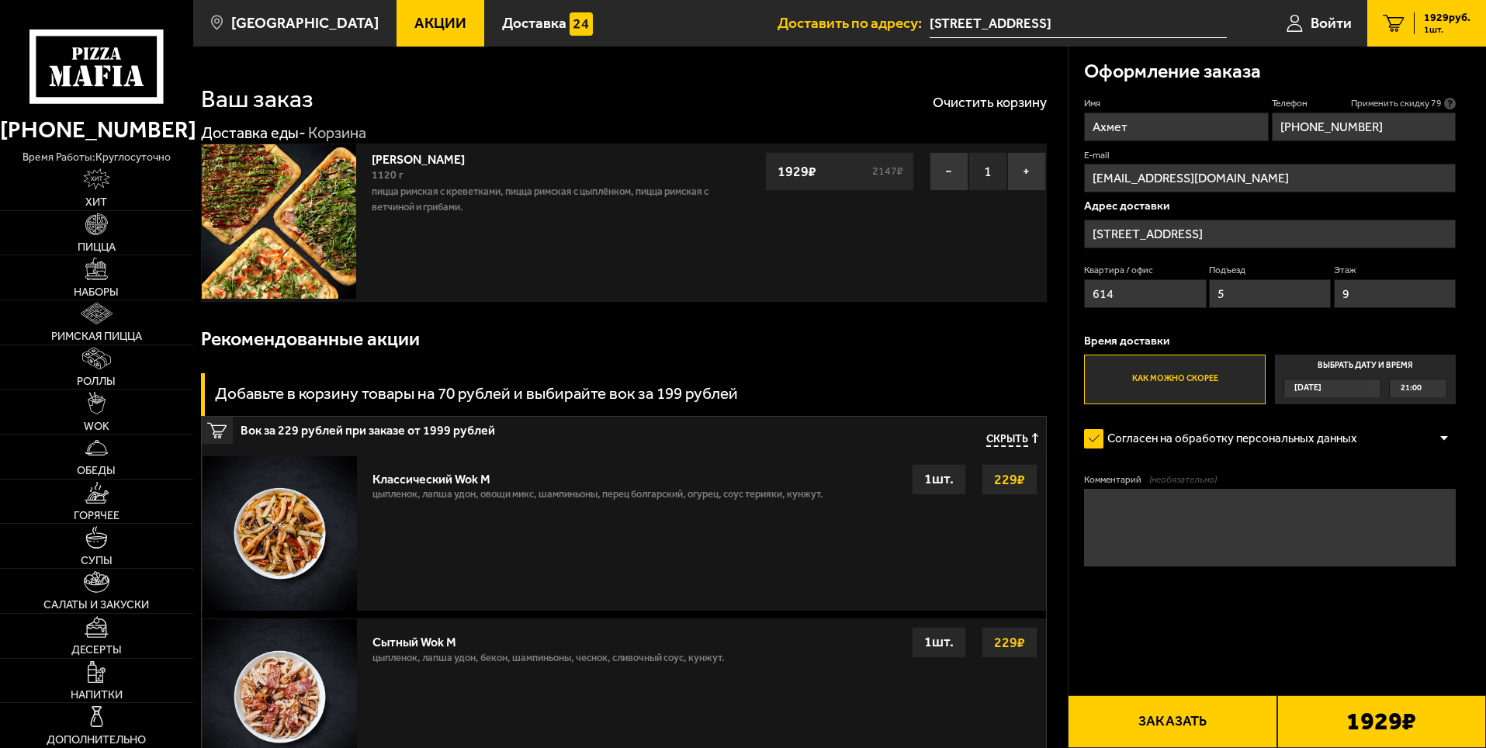
click at [1212, 713] on button "Заказать" at bounding box center [1172, 721] width 209 height 53
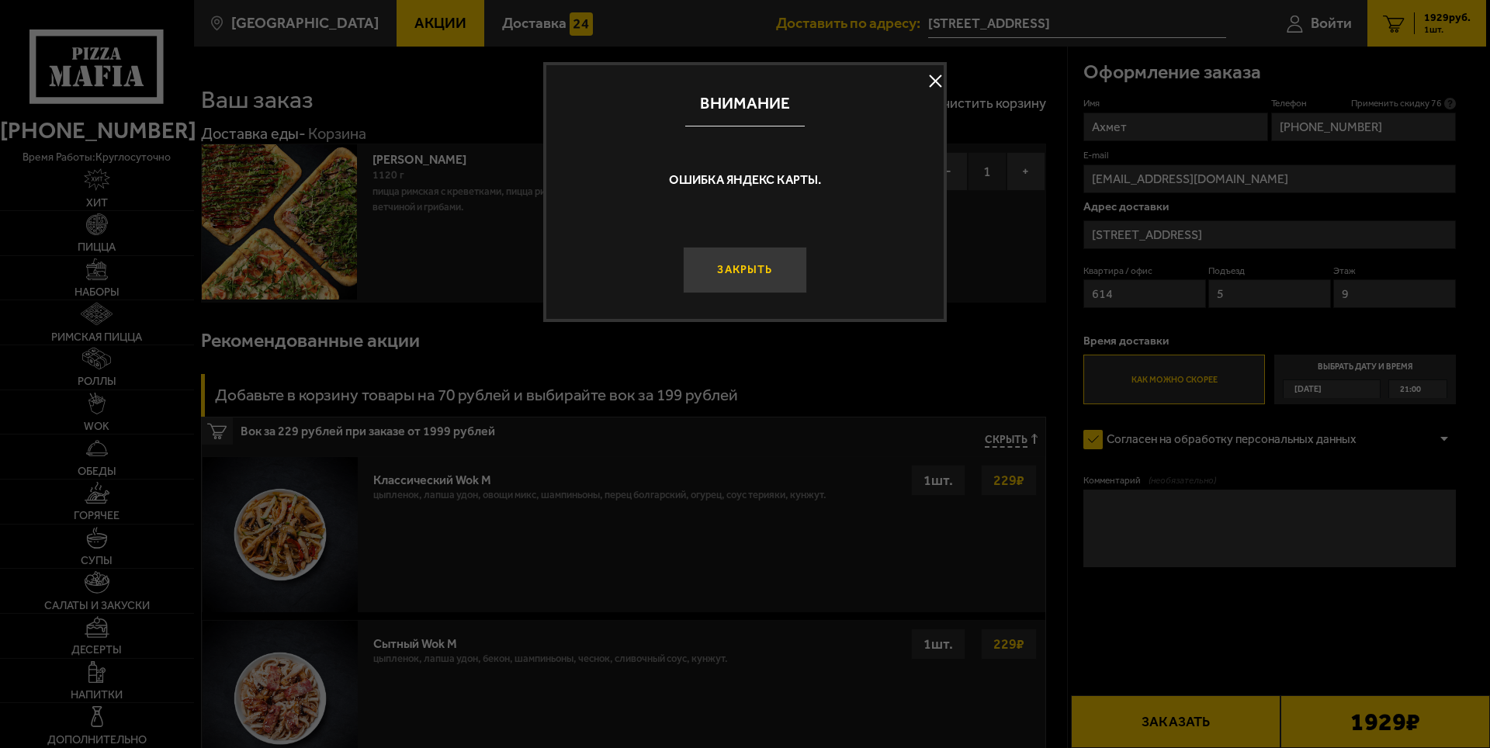
click at [775, 278] on button "Закрыть" at bounding box center [745, 270] width 124 height 47
click at [770, 271] on button "Закрыть" at bounding box center [745, 270] width 124 height 47
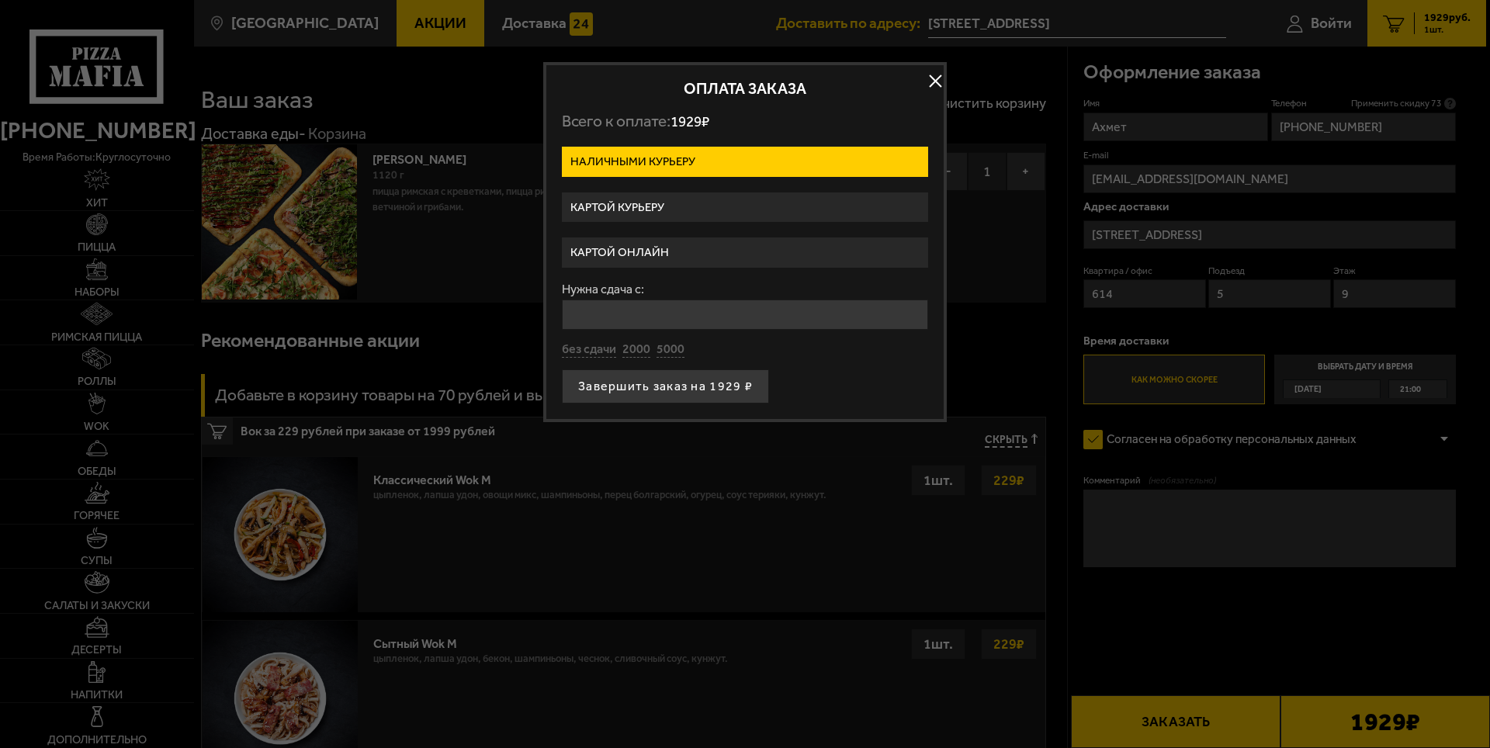
click at [700, 203] on label "Картой курьеру" at bounding box center [745, 207] width 366 height 30
click at [0, 0] on input "Картой курьеру" at bounding box center [0, 0] width 0 height 0
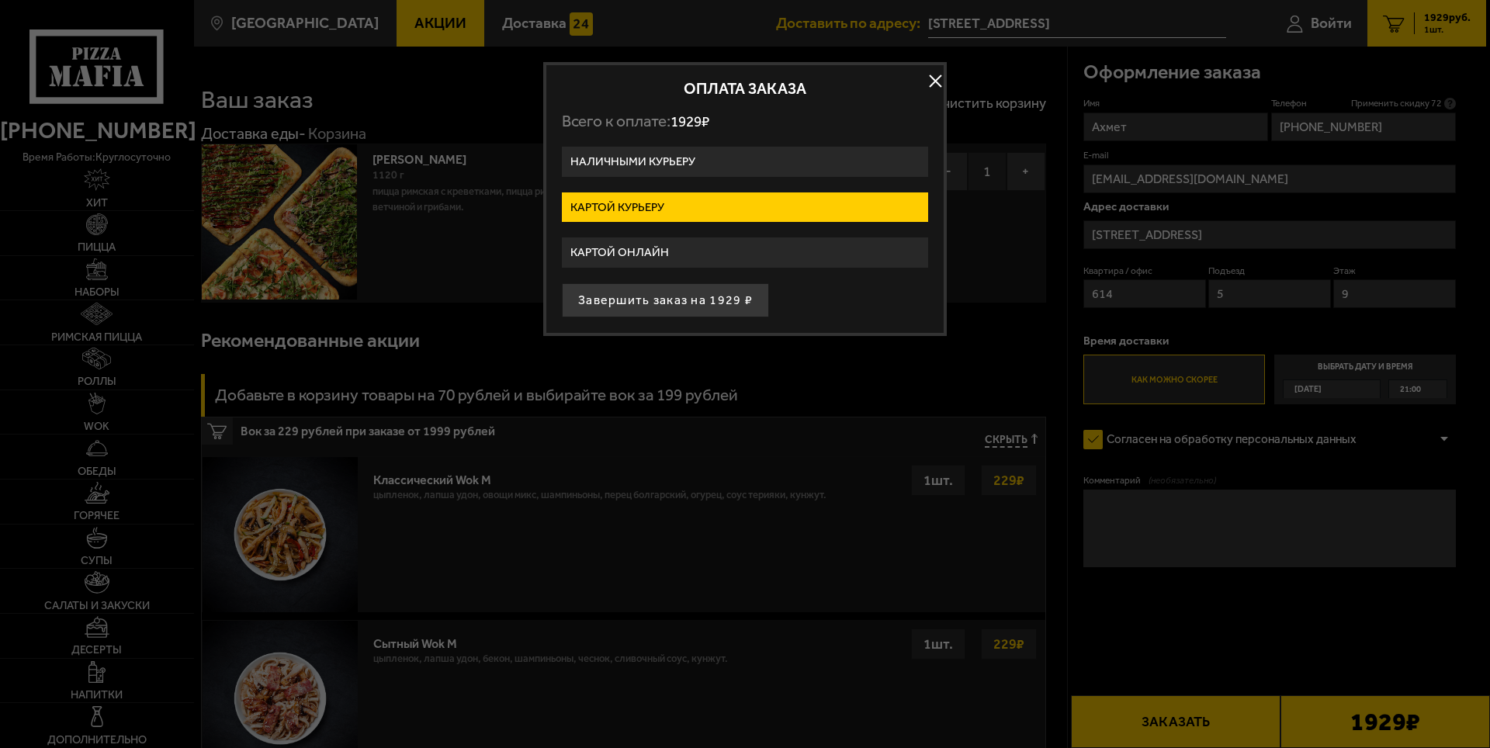
click at [710, 159] on label "Наличными курьеру" at bounding box center [745, 162] width 366 height 30
click at [0, 0] on input "Наличными курьеру" at bounding box center [0, 0] width 0 height 0
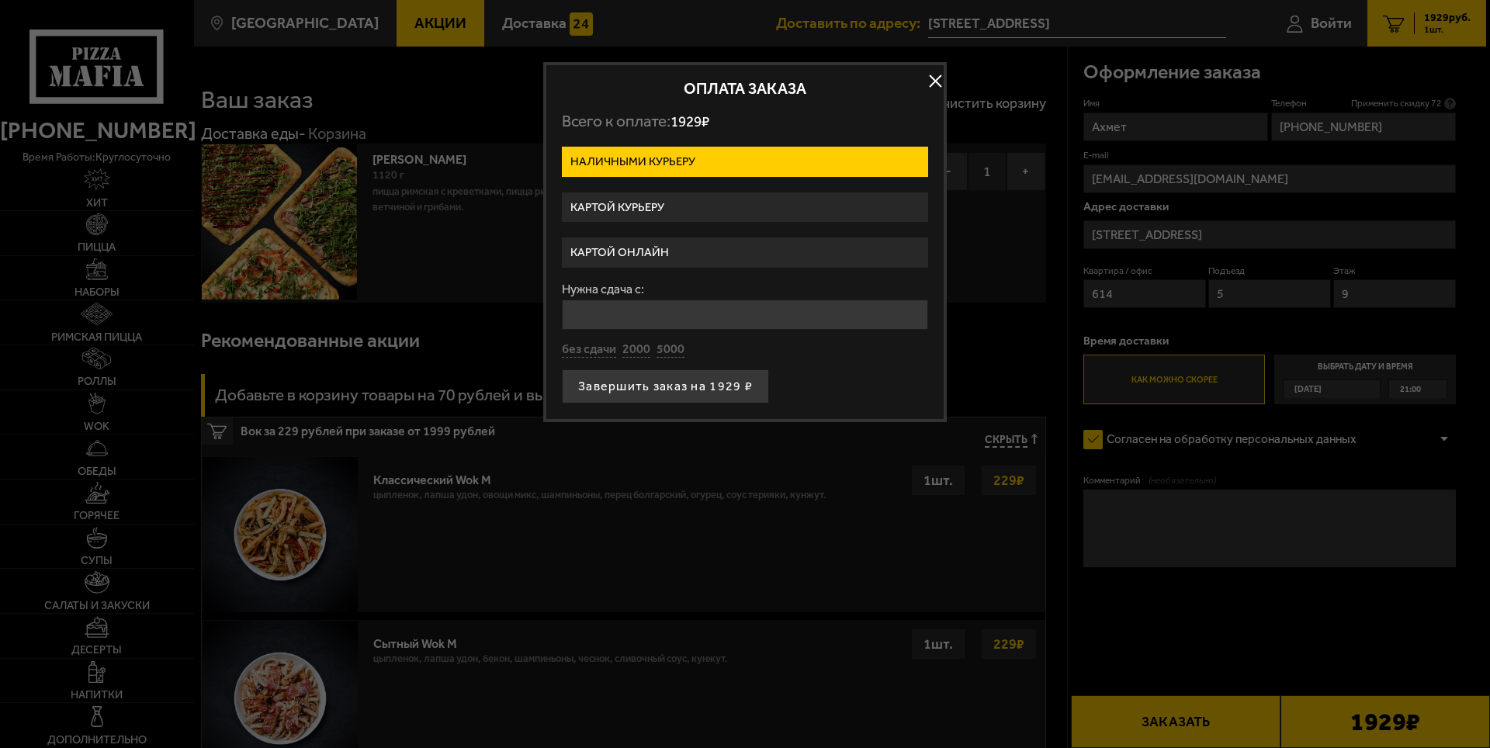
click at [719, 238] on label "Картой онлайн" at bounding box center [745, 253] width 366 height 30
click at [0, 0] on input "Картой онлайн" at bounding box center [0, 0] width 0 height 0
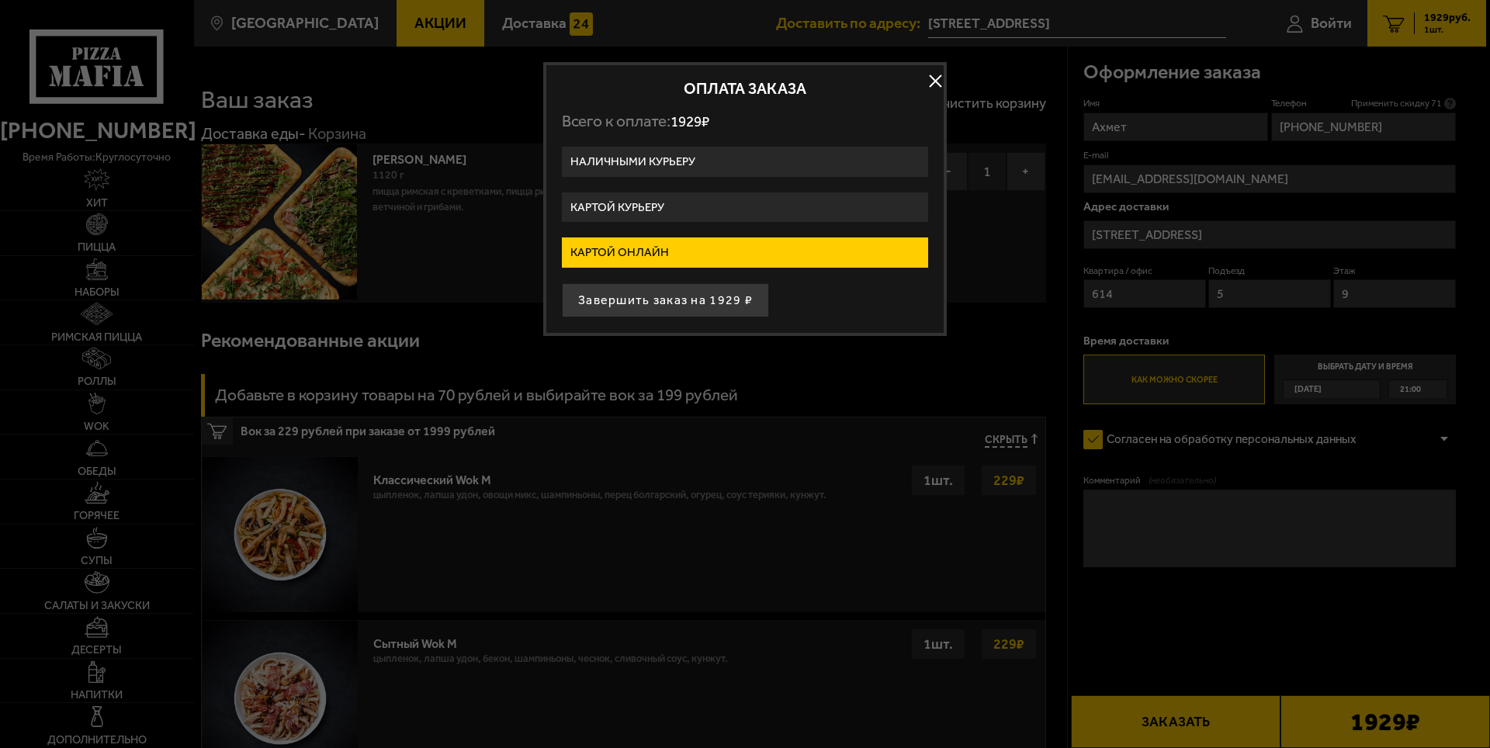
click at [686, 208] on label "Картой курьеру" at bounding box center [745, 207] width 366 height 30
click at [0, 0] on input "Картой курьеру" at bounding box center [0, 0] width 0 height 0
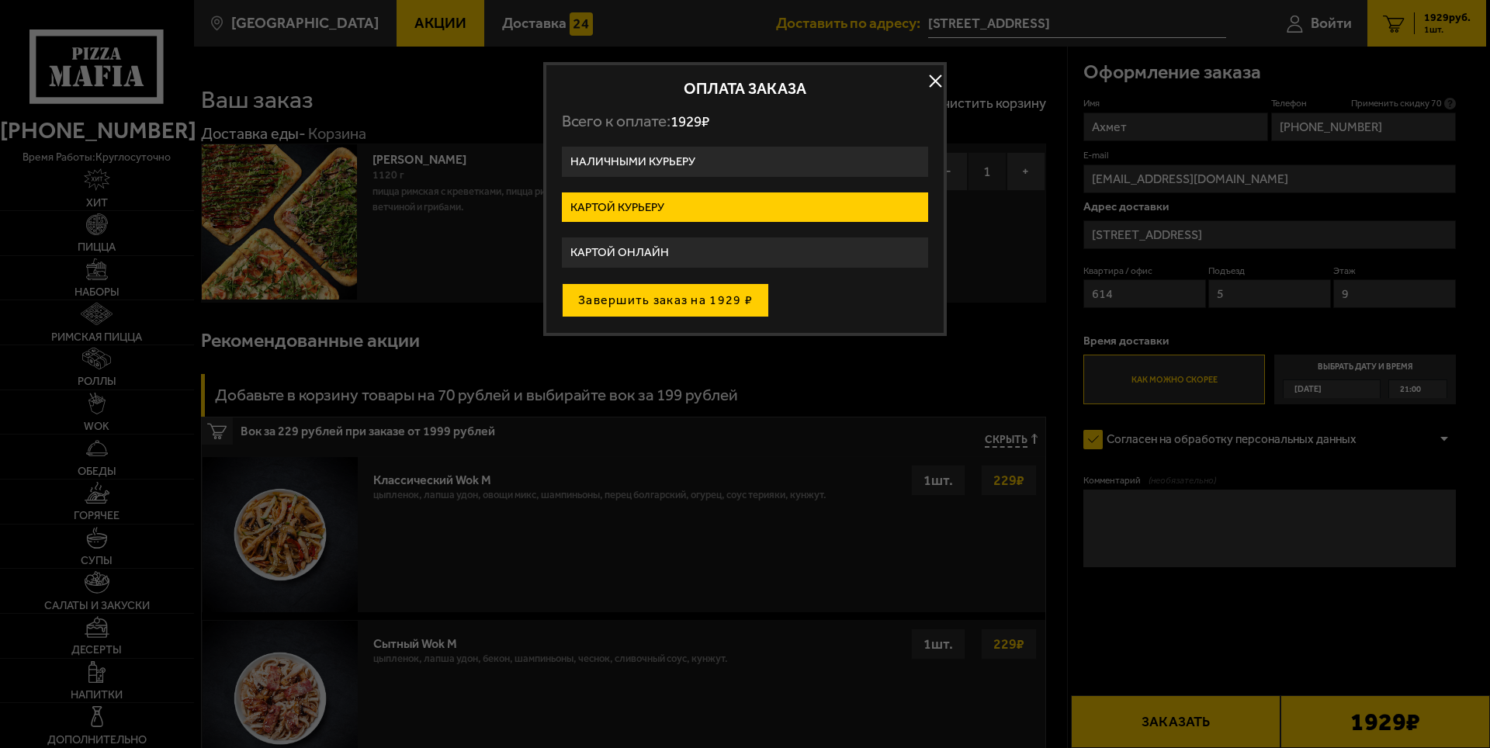
click at [692, 290] on button "Завершить заказ на 1929 ₽" at bounding box center [665, 300] width 207 height 34
